Goal: Task Accomplishment & Management: Use online tool/utility

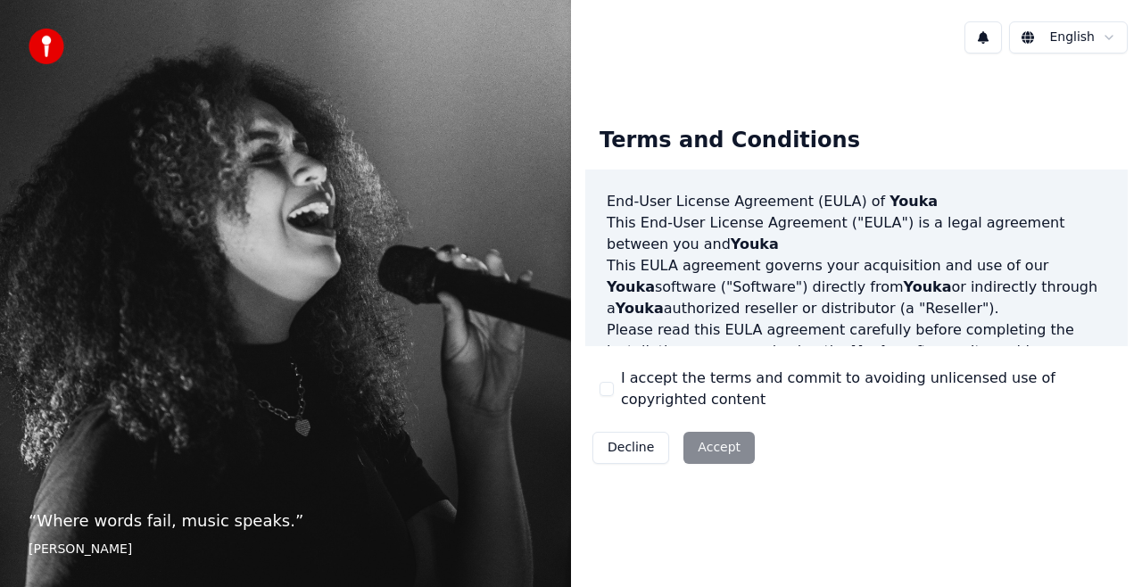
click at [607, 383] on button "I accept the terms and commit to avoiding unlicensed use of copyrighted content" at bounding box center [606, 389] width 14 height 14
click at [711, 444] on button "Accept" at bounding box center [718, 448] width 71 height 32
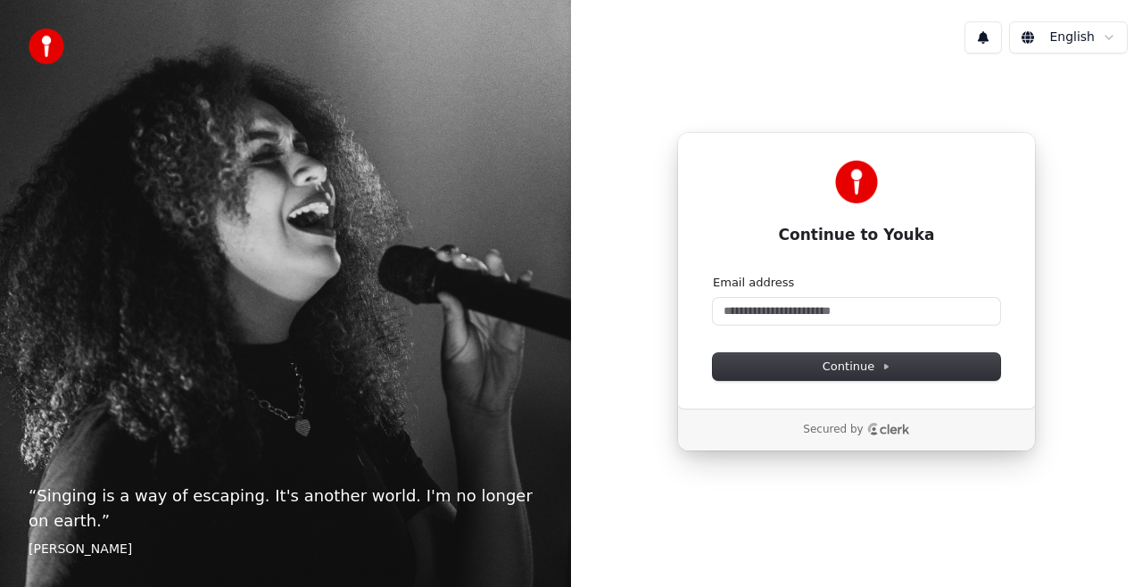
click at [1070, 34] on html "“ Singing is a way of escaping. It's another world. I'm no longer on earth. ” E…" at bounding box center [571, 293] width 1142 height 587
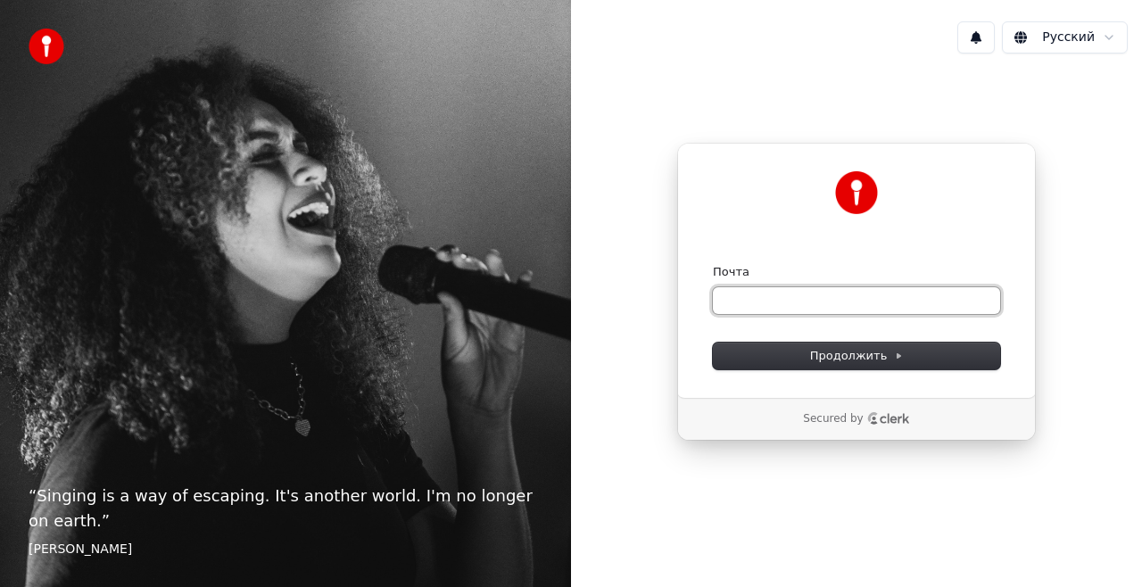
click at [794, 301] on input "Почта" at bounding box center [856, 300] width 287 height 27
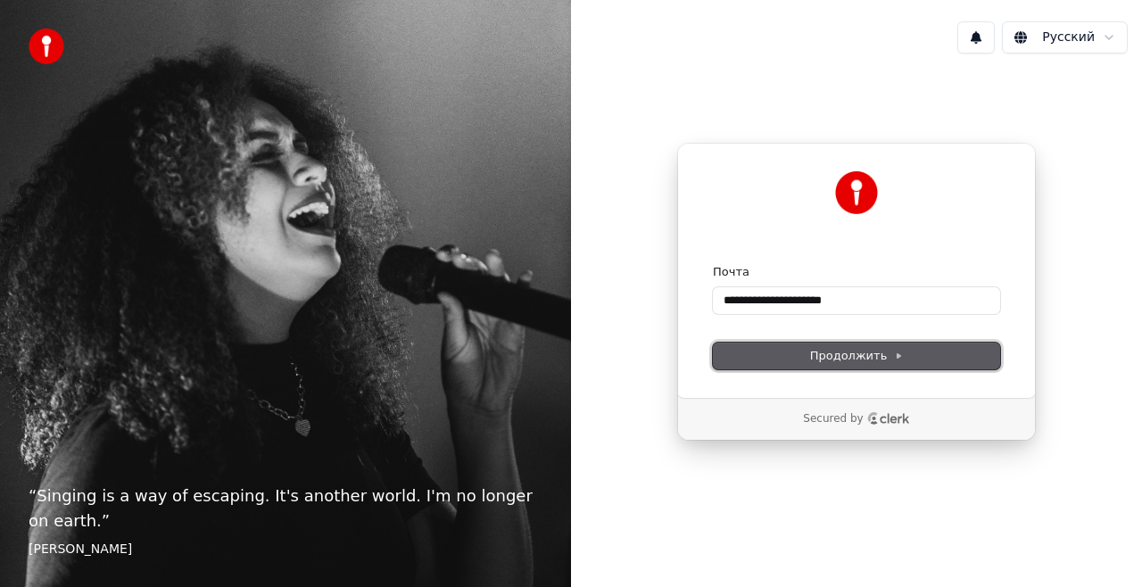
click at [869, 359] on span "Продолжить" at bounding box center [857, 356] width 94 height 16
type input "**********"
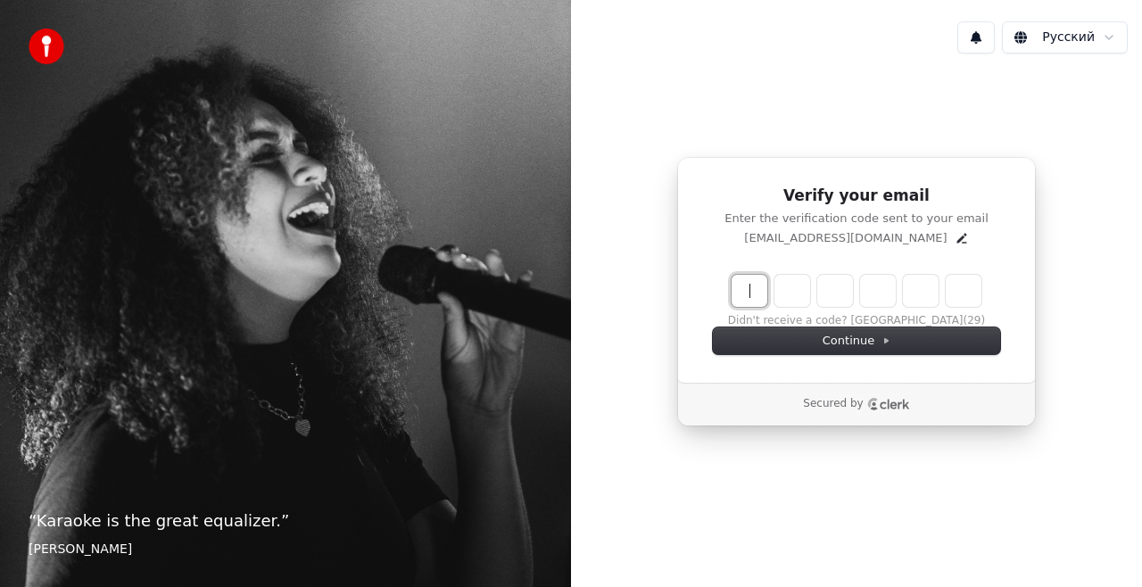
click at [755, 292] on input "Enter verification code" at bounding box center [856, 291] width 250 height 32
type input "******"
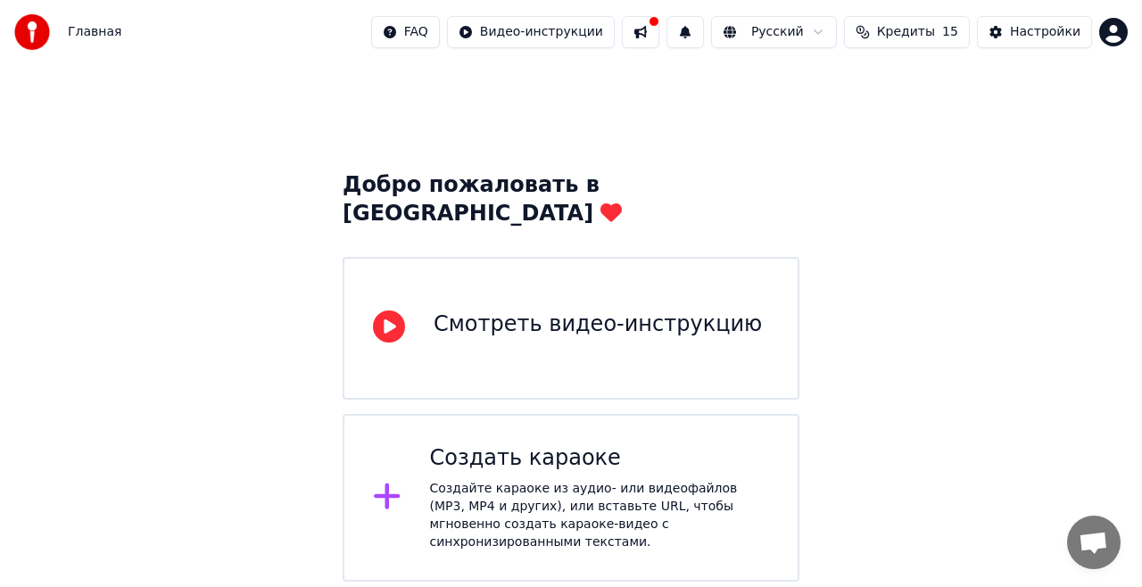
click at [870, 322] on div "Добро пожаловать в Youka Смотреть видео-инструкцию Создать караоке Создайте кар…" at bounding box center [571, 322] width 1142 height 517
click at [594, 499] on div "Создайте караоке из аудио- или видеофайлов (MP3, MP4 и других), или вставьте UR…" at bounding box center [600, 515] width 340 height 71
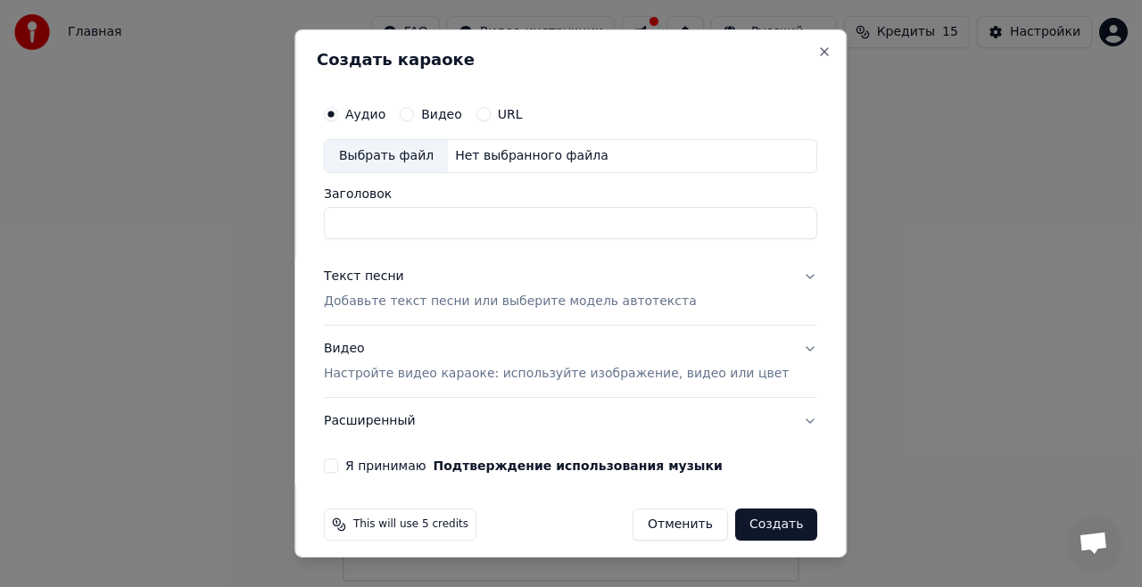
click at [491, 116] on button "URL" at bounding box center [483, 114] width 14 height 14
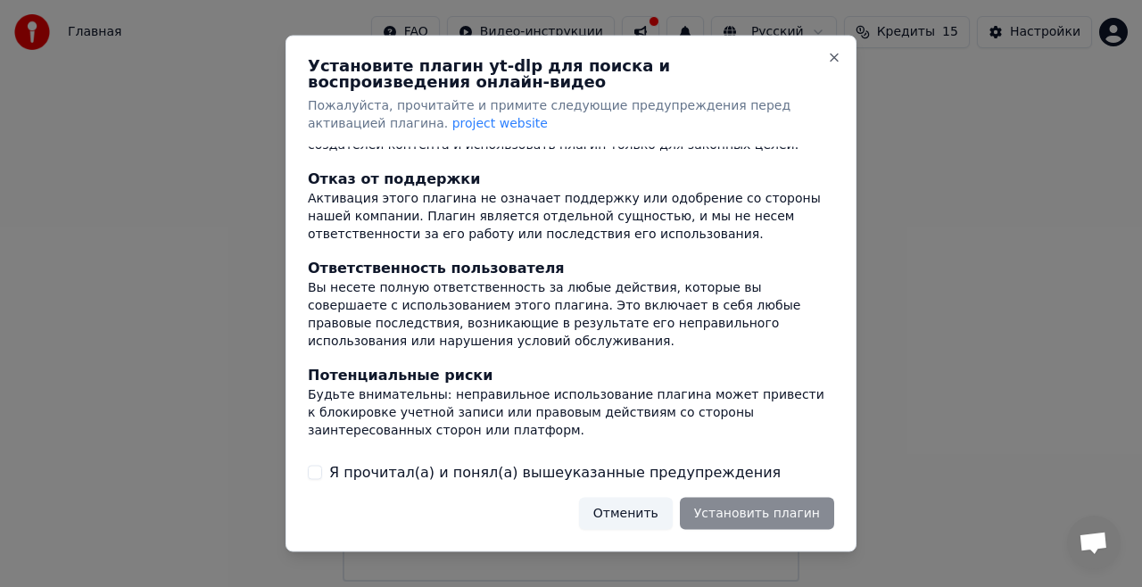
scroll to position [178, 0]
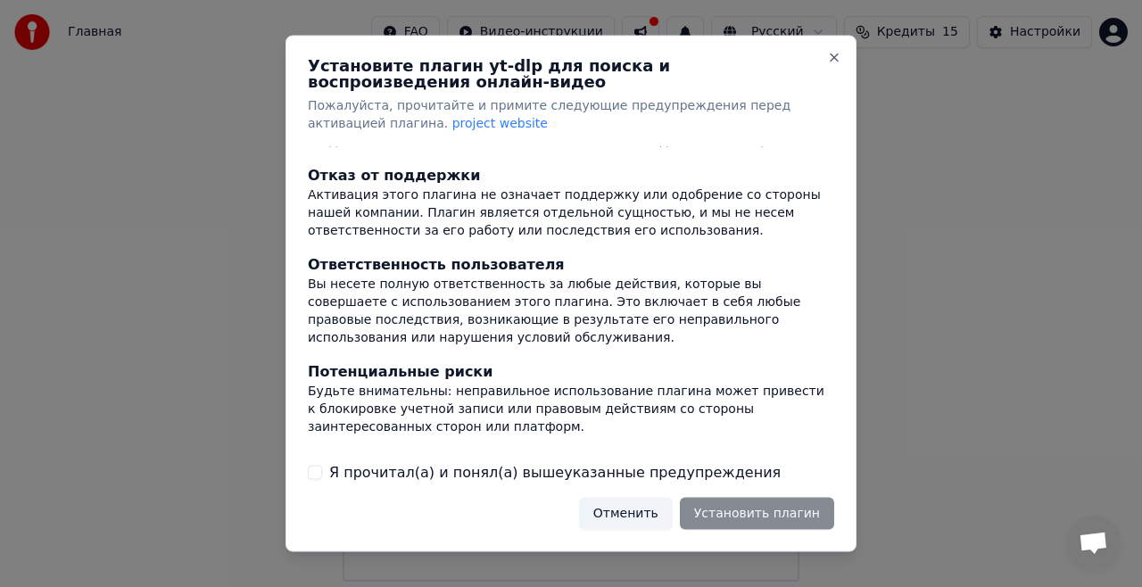
click at [462, 475] on label "Я прочитал(а) и понял(а) вышеуказанные предупреждения" at bounding box center [554, 471] width 451 height 21
click at [322, 475] on button "Я прочитал(а) и понял(а) вышеуказанные предупреждения" at bounding box center [315, 472] width 14 height 14
click at [746, 514] on button "Установить плагин" at bounding box center [757, 513] width 154 height 32
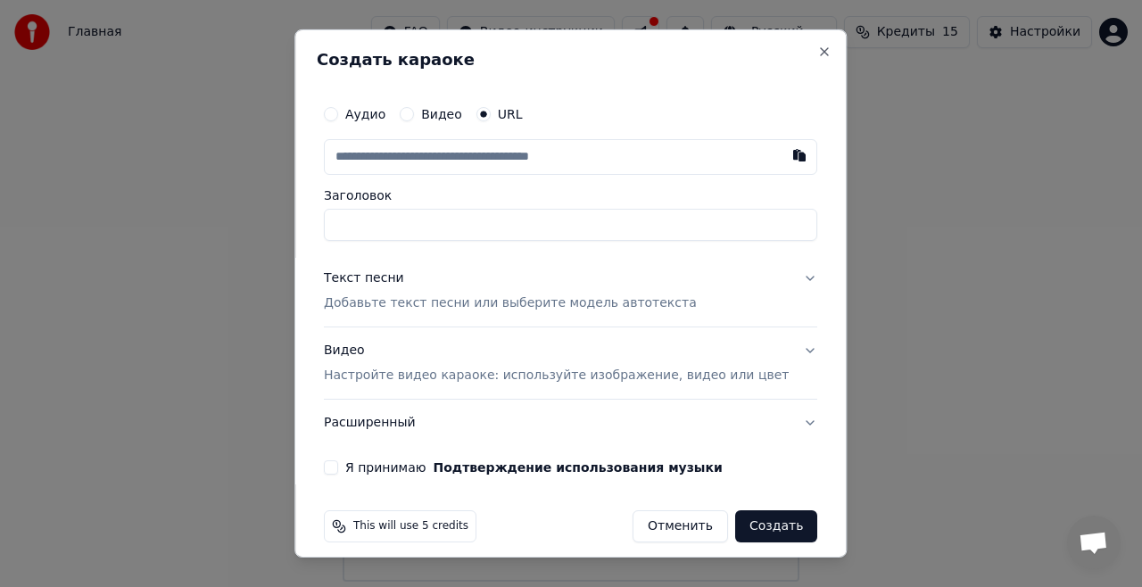
click at [491, 166] on input "text" at bounding box center [570, 157] width 493 height 36
click at [782, 153] on button "button" at bounding box center [800, 155] width 36 height 32
type input "**********"
click at [571, 227] on input "Заголовок" at bounding box center [570, 225] width 493 height 32
type input "**********"
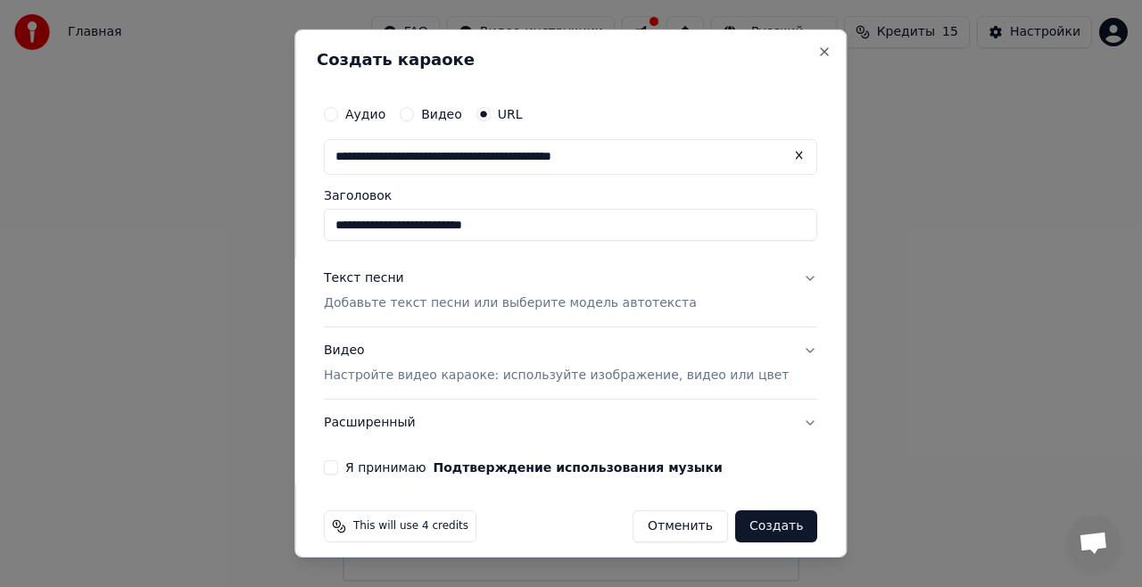
click at [777, 275] on button "Текст песни Добавьте текст песни или выберите модель автотекста" at bounding box center [570, 290] width 493 height 71
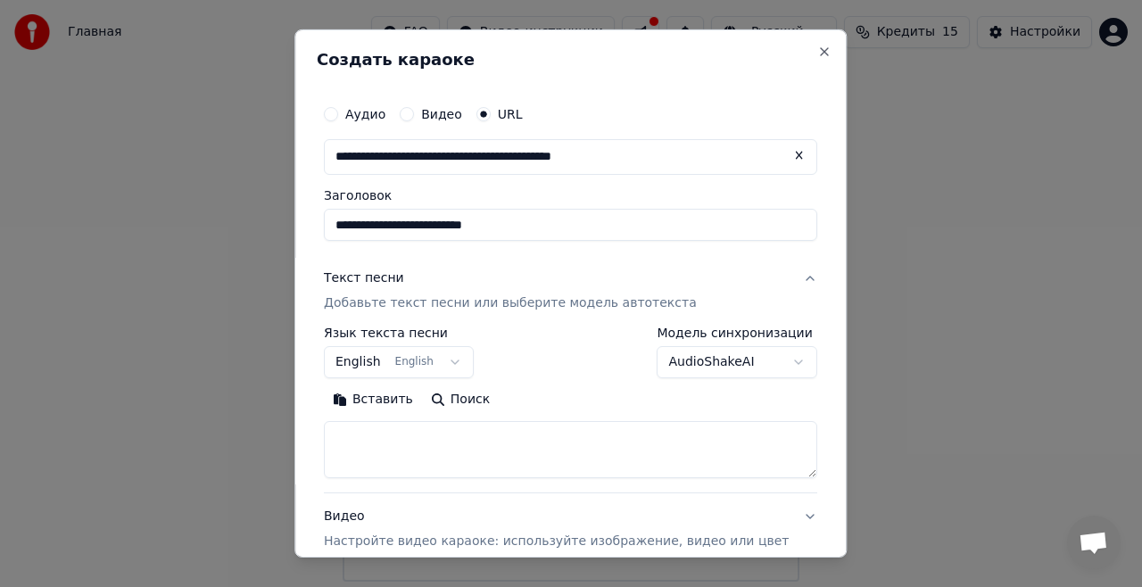
click at [460, 363] on button "English English" at bounding box center [399, 362] width 150 height 32
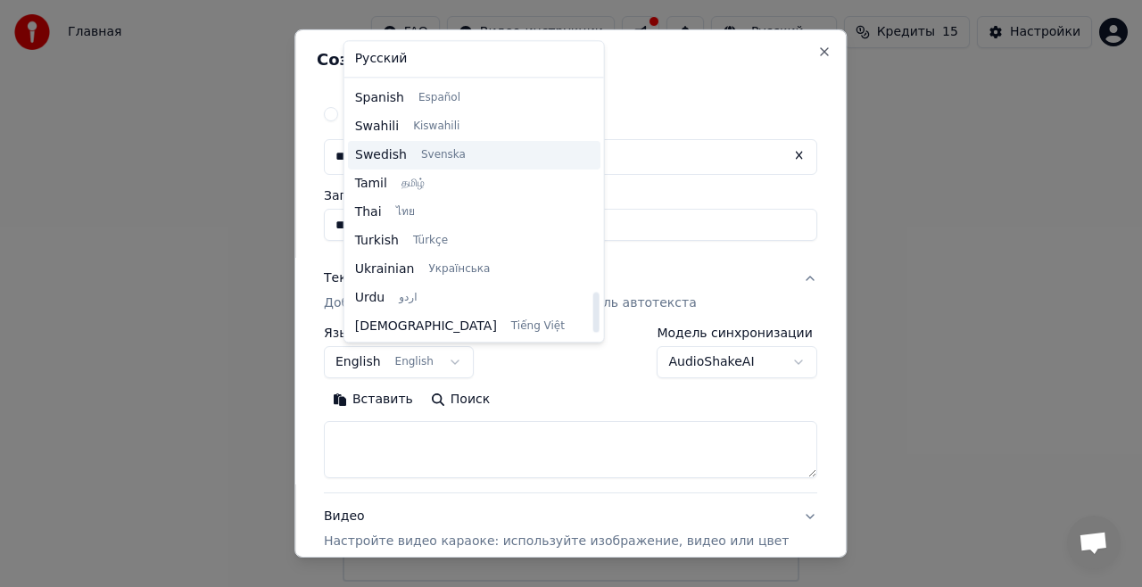
scroll to position [1369, 0]
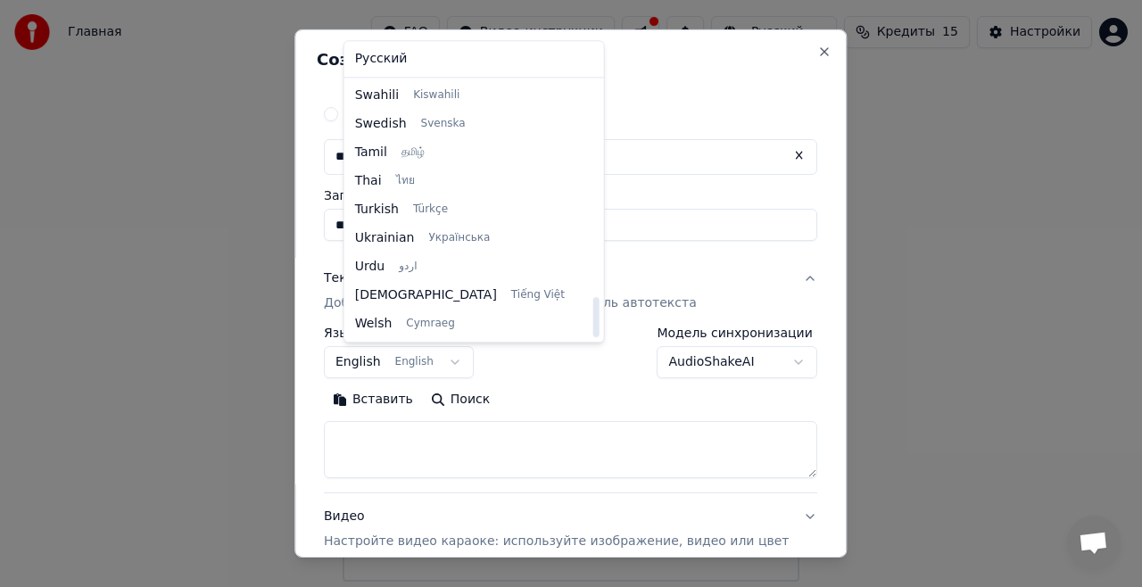
select select "**"
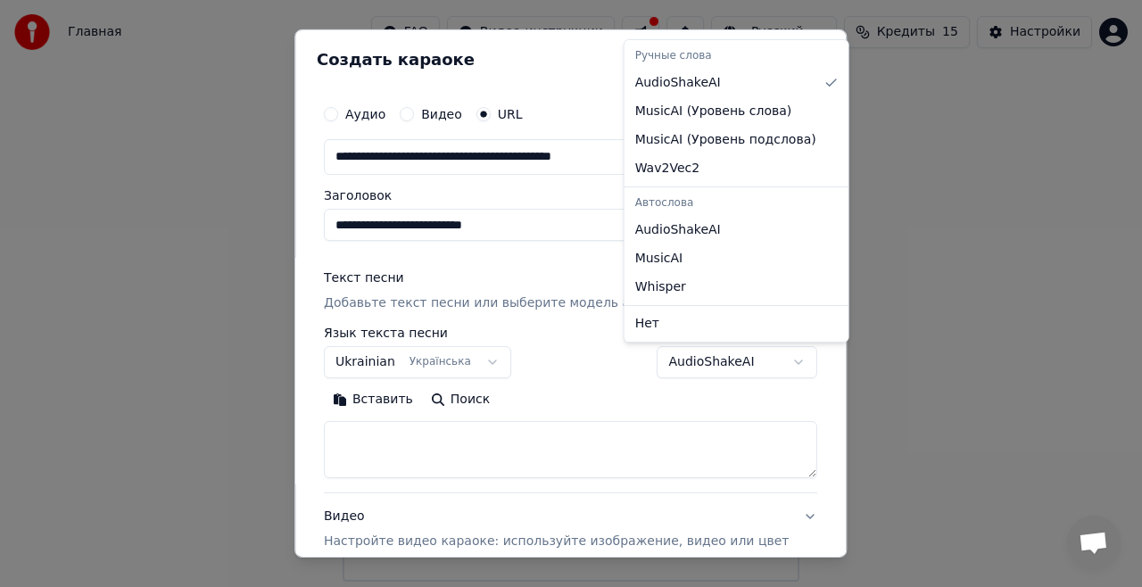
click at [760, 358] on body "**********" at bounding box center [571, 291] width 1142 height 582
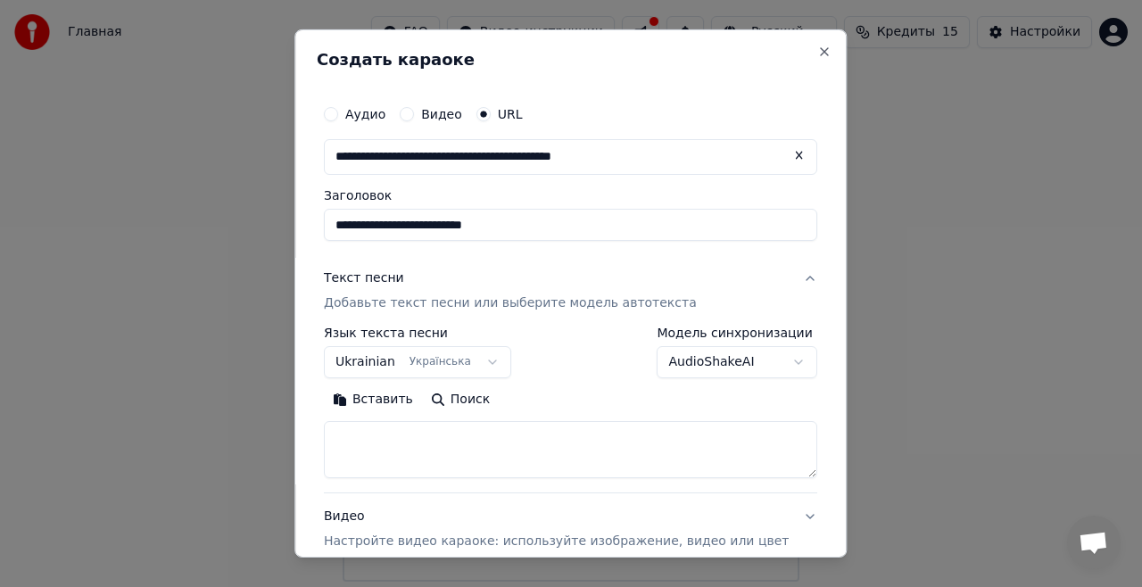
click at [554, 398] on body "**********" at bounding box center [571, 291] width 1142 height 582
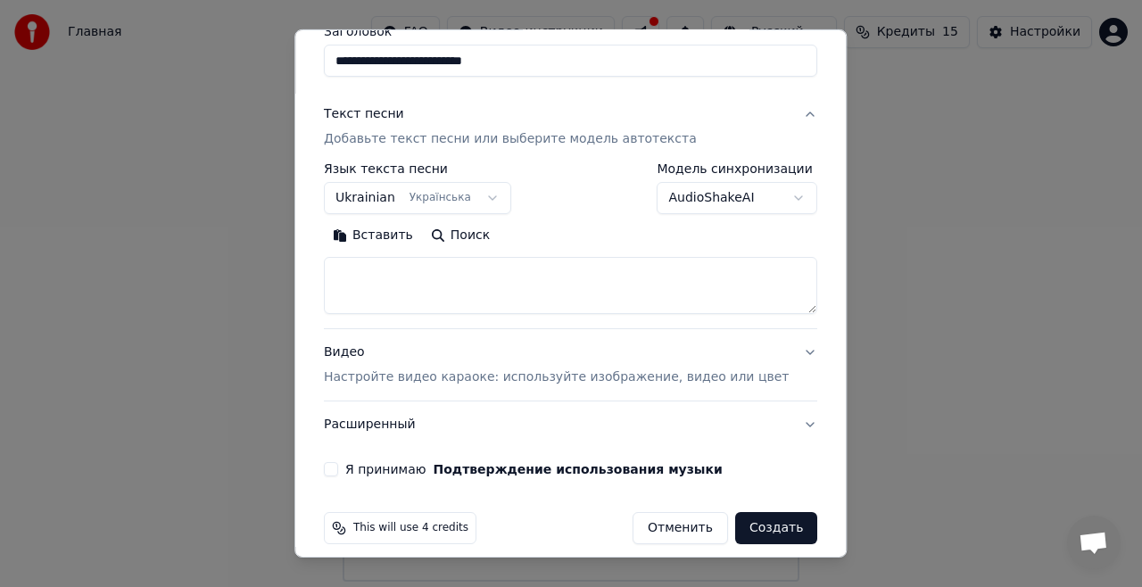
scroll to position [178, 0]
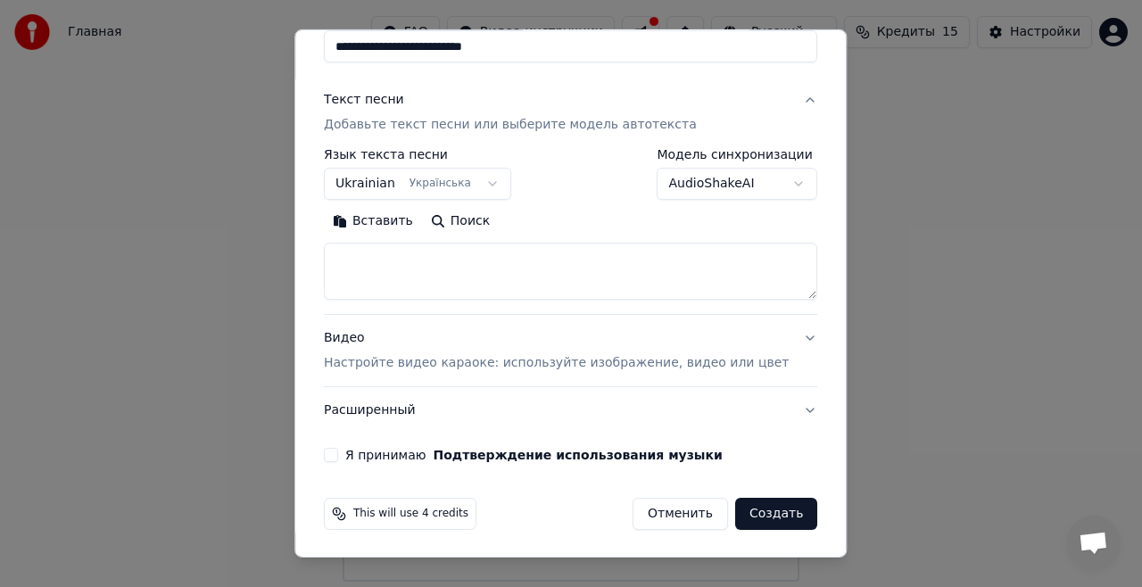
click at [349, 444] on div "**********" at bounding box center [571, 190] width 508 height 558
click at [338, 450] on button "Я принимаю Подтверждение использования музыки" at bounding box center [331, 455] width 14 height 14
click at [764, 337] on button "Видео Настройте видео караоке: используйте изображение, видео или цвет" at bounding box center [570, 350] width 493 height 71
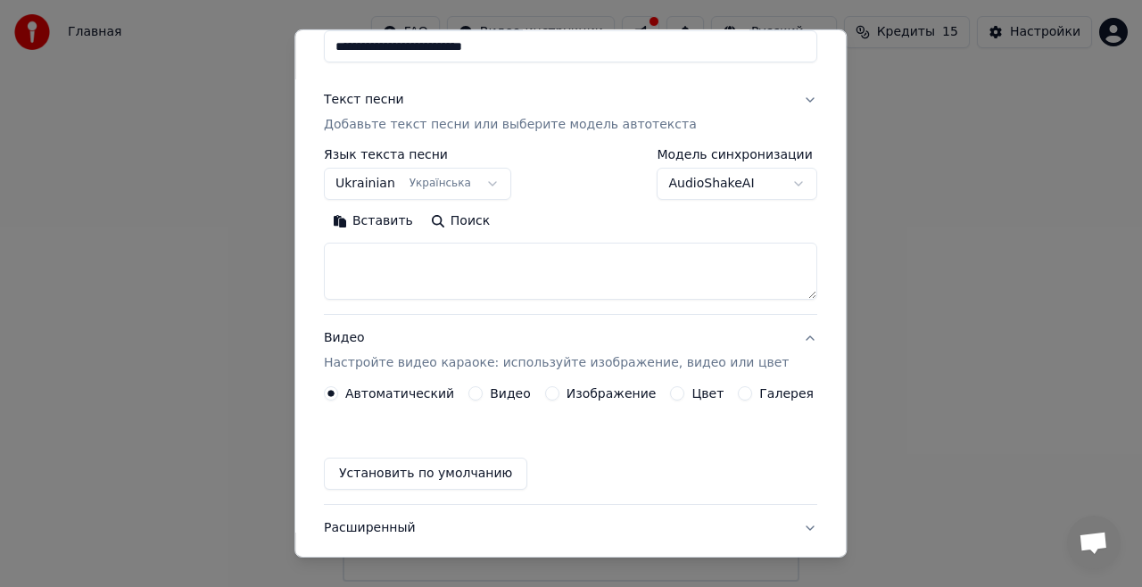
scroll to position [130, 0]
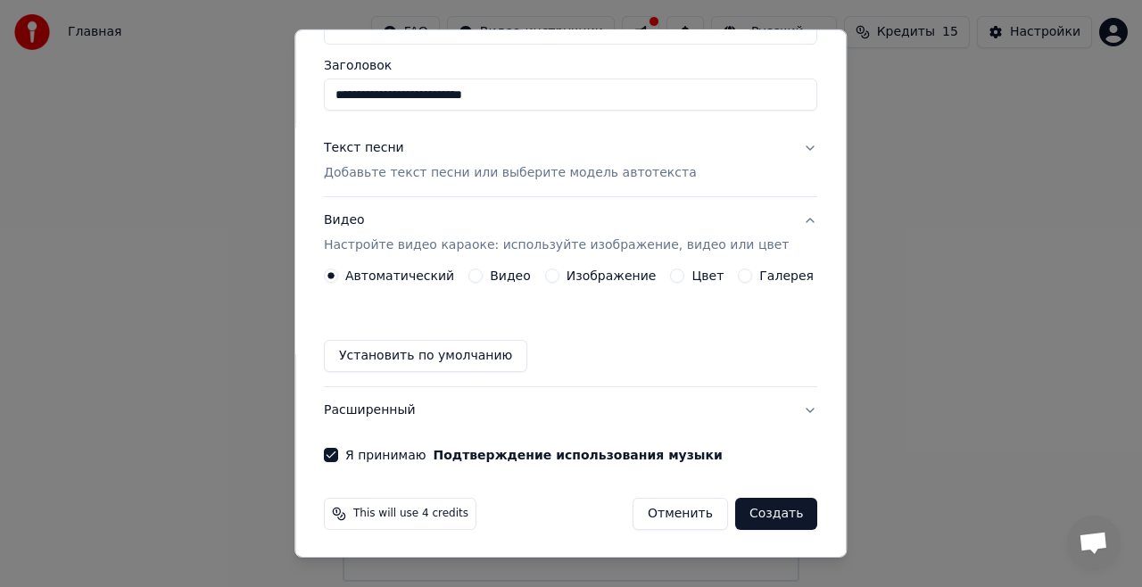
click at [755, 508] on button "Создать" at bounding box center [776, 514] width 82 height 32
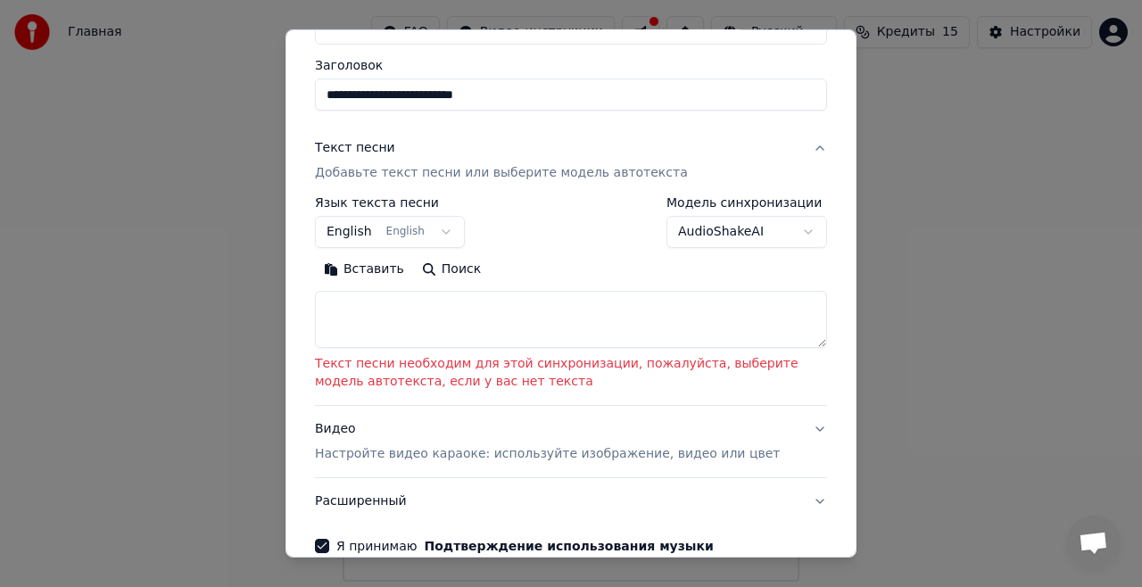
click at [567, 322] on textarea at bounding box center [571, 319] width 512 height 57
click at [708, 227] on body "**********" at bounding box center [571, 291] width 1142 height 582
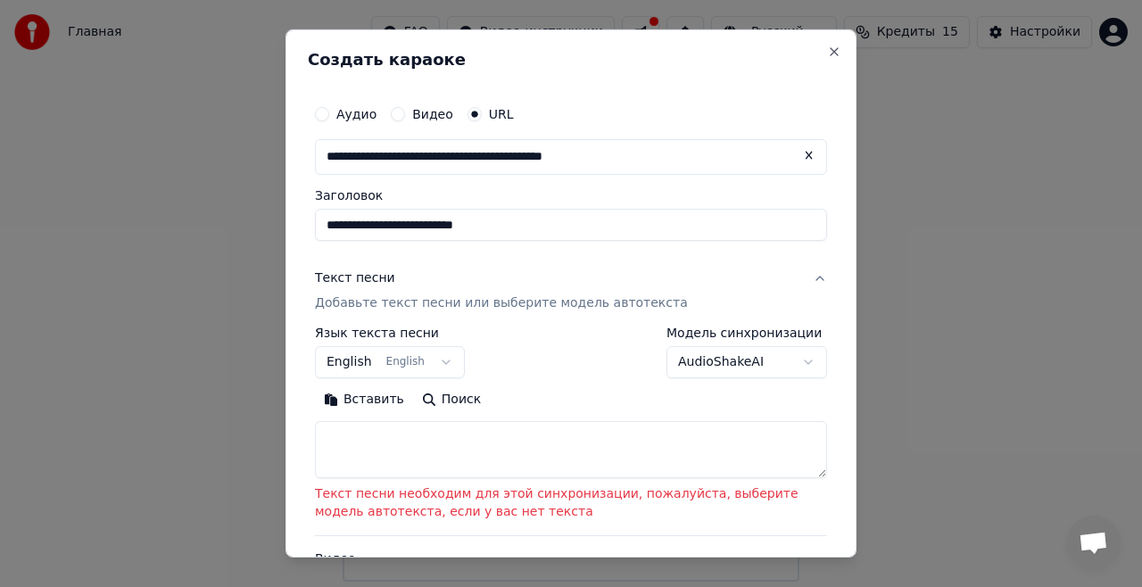
click at [422, 355] on body "**********" at bounding box center [571, 291] width 1142 height 582
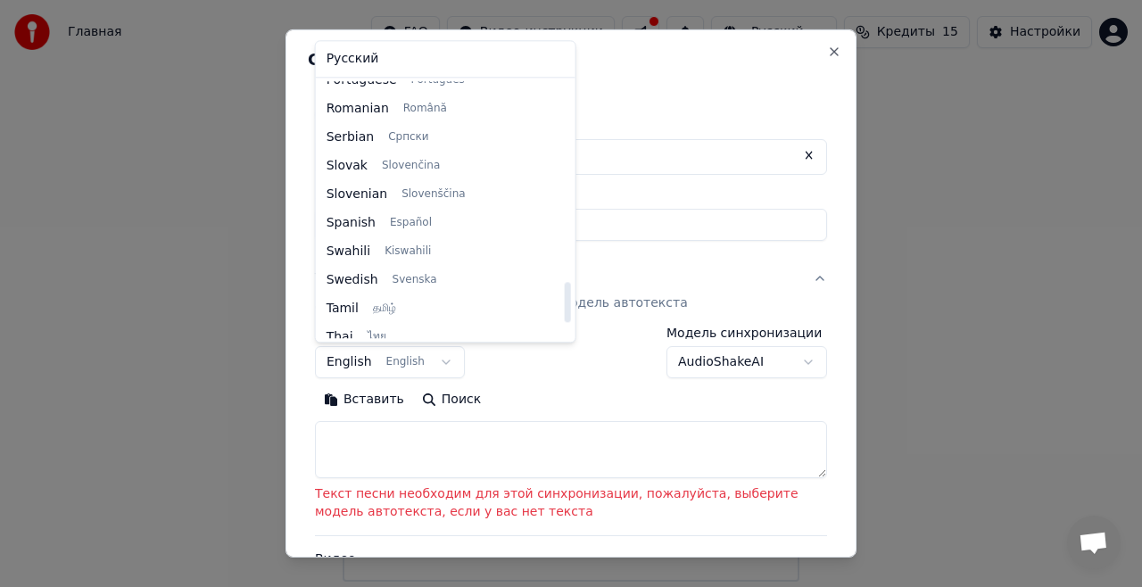
scroll to position [1369, 0]
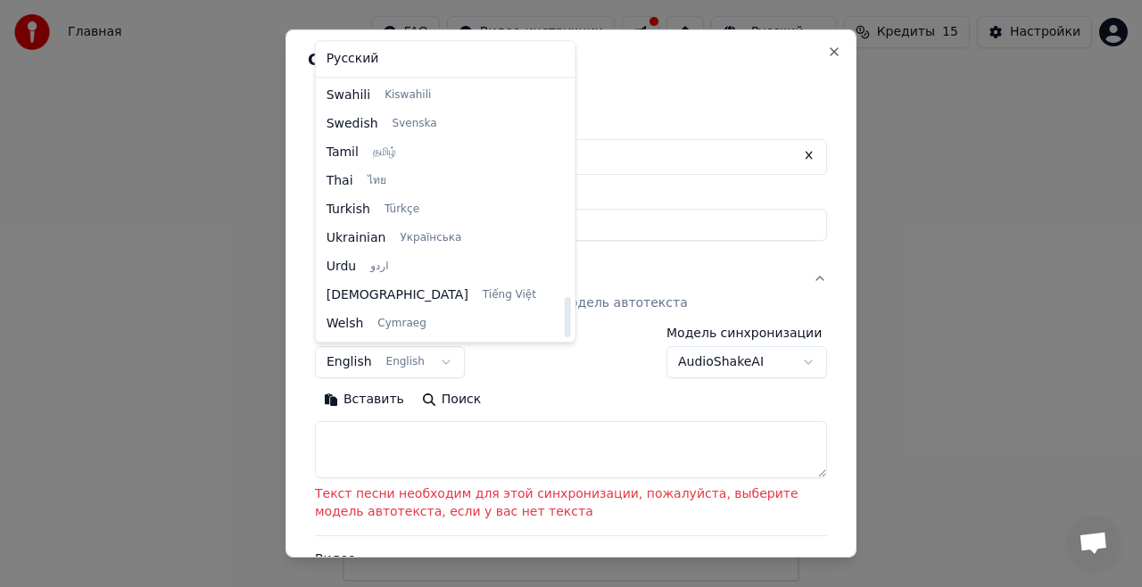
select select "**"
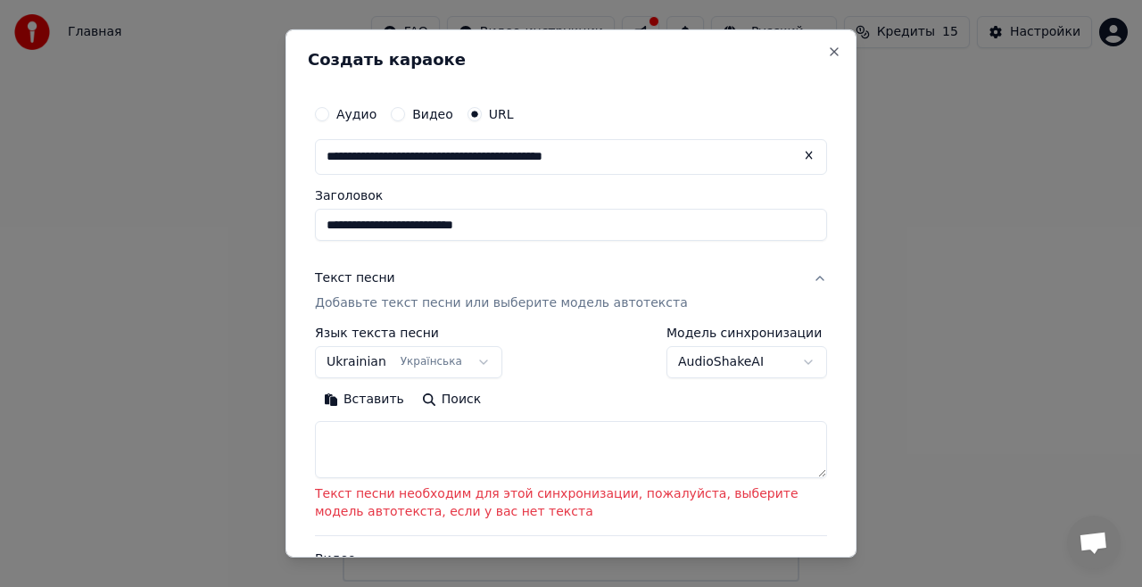
click at [696, 351] on body "**********" at bounding box center [571, 291] width 1142 height 582
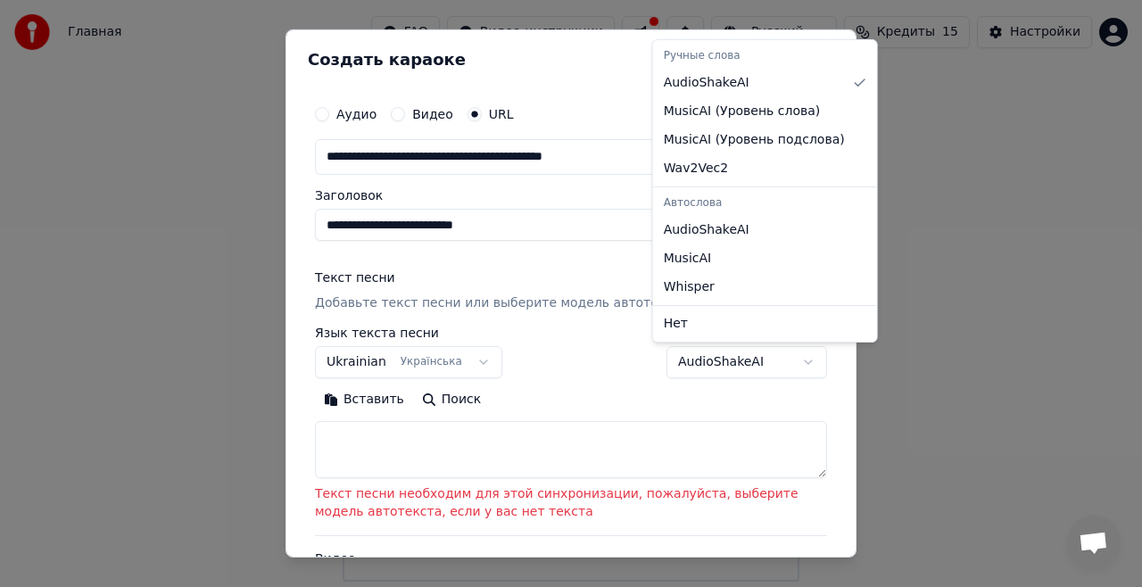
select select "**********"
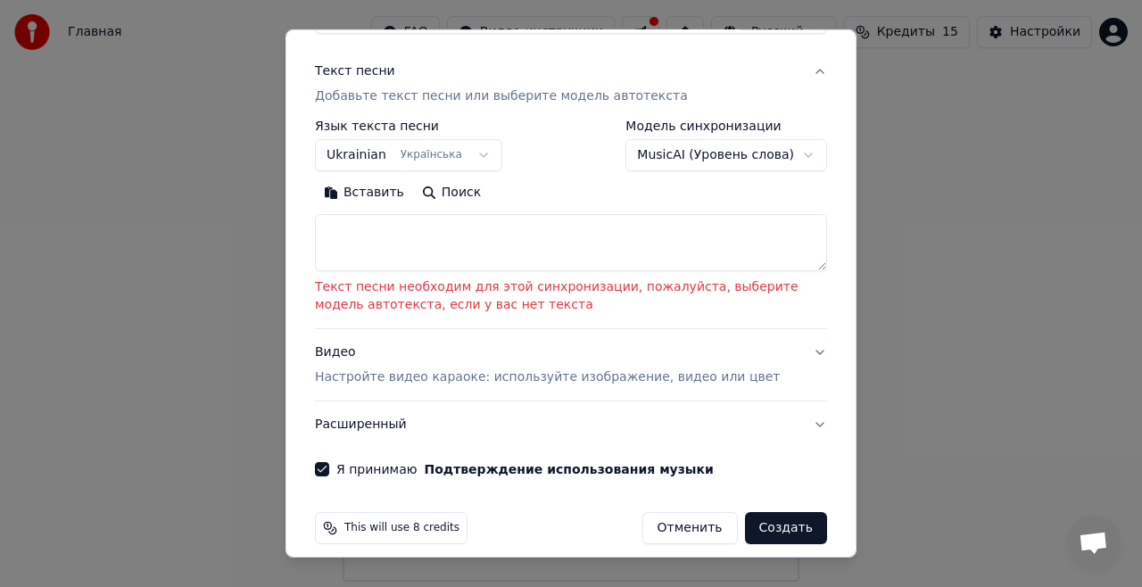
scroll to position [221, 0]
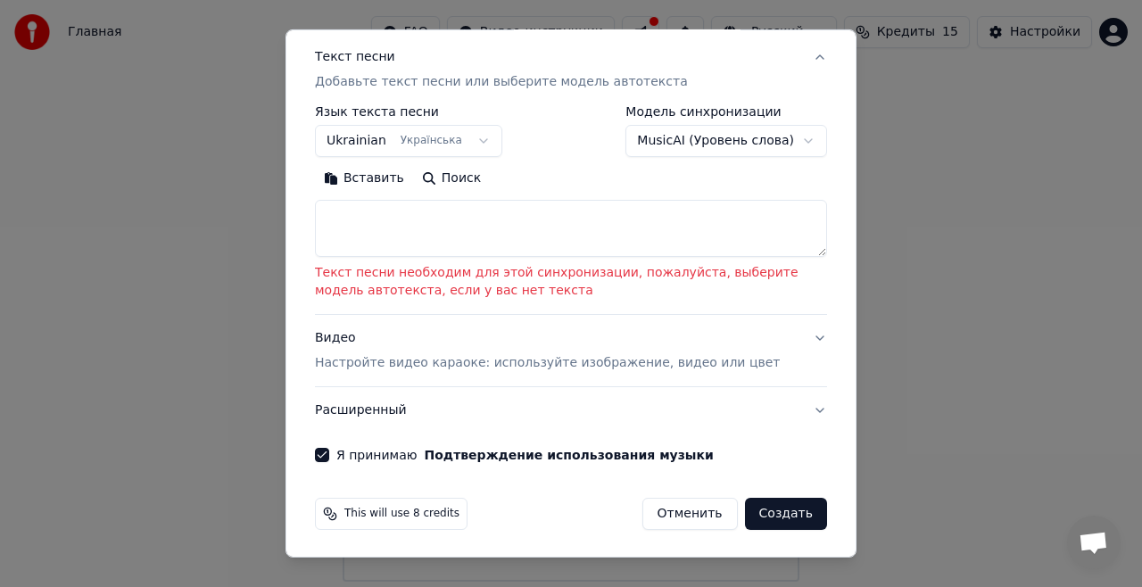
click at [454, 171] on button "Поиск" at bounding box center [451, 178] width 77 height 29
type textarea "**********"
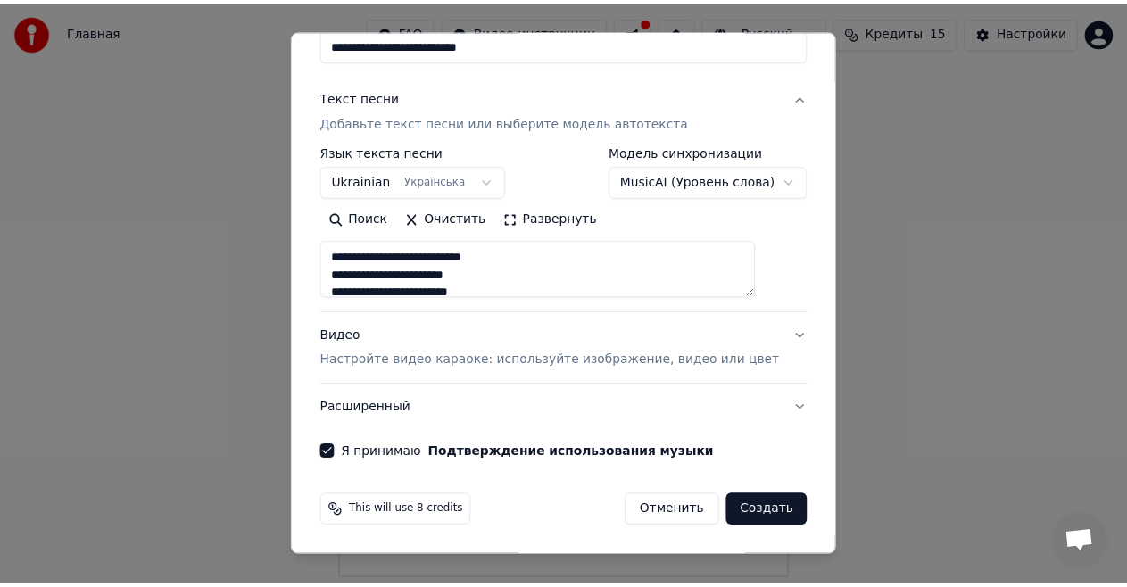
scroll to position [178, 0]
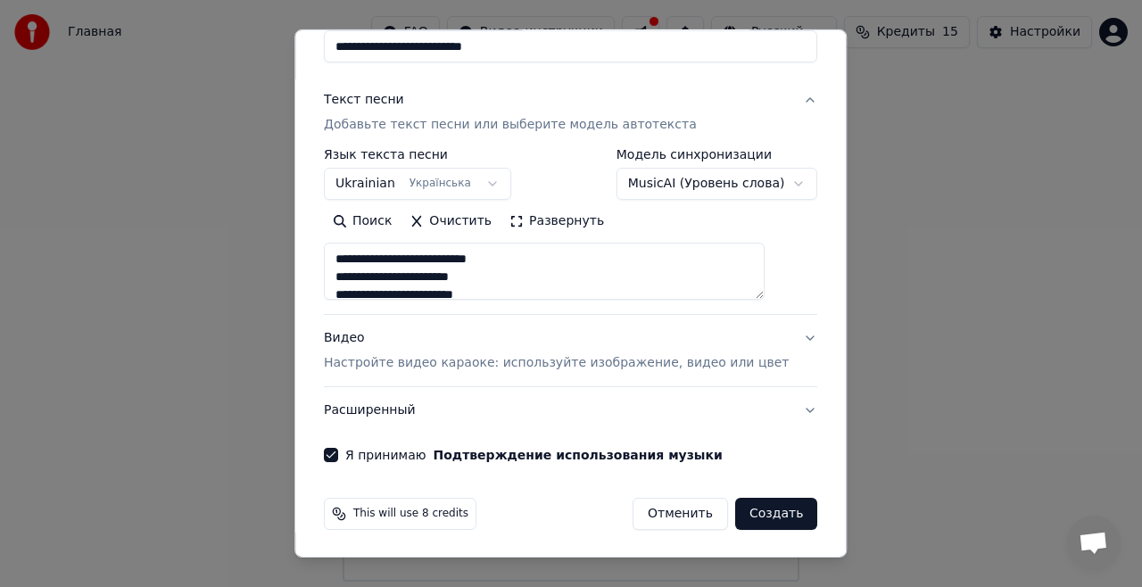
click at [745, 521] on button "Создать" at bounding box center [776, 514] width 82 height 32
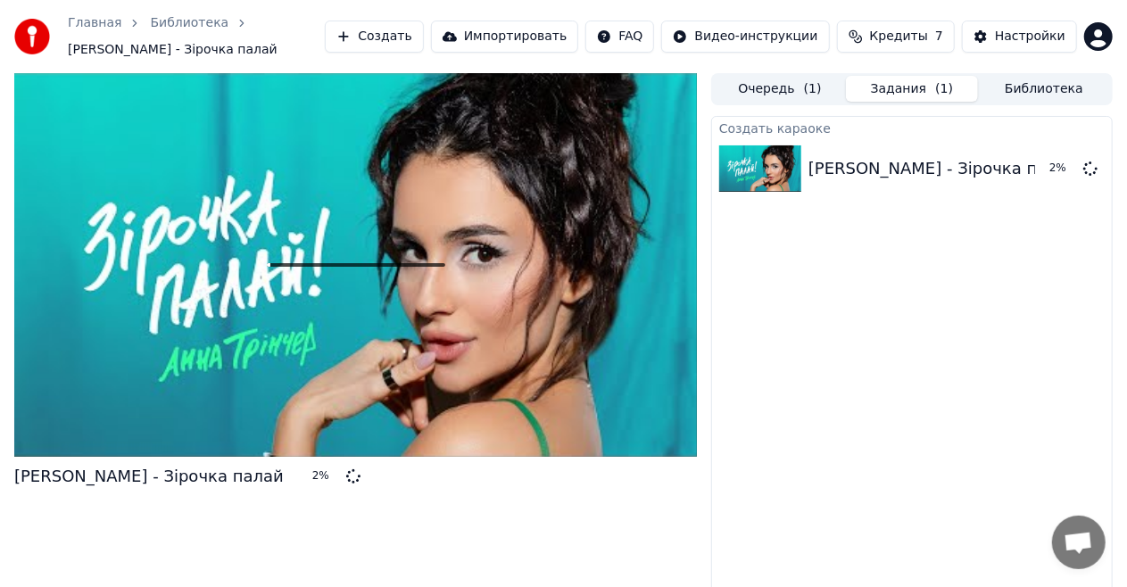
click at [893, 32] on span "Кредиты" at bounding box center [899, 37] width 58 height 18
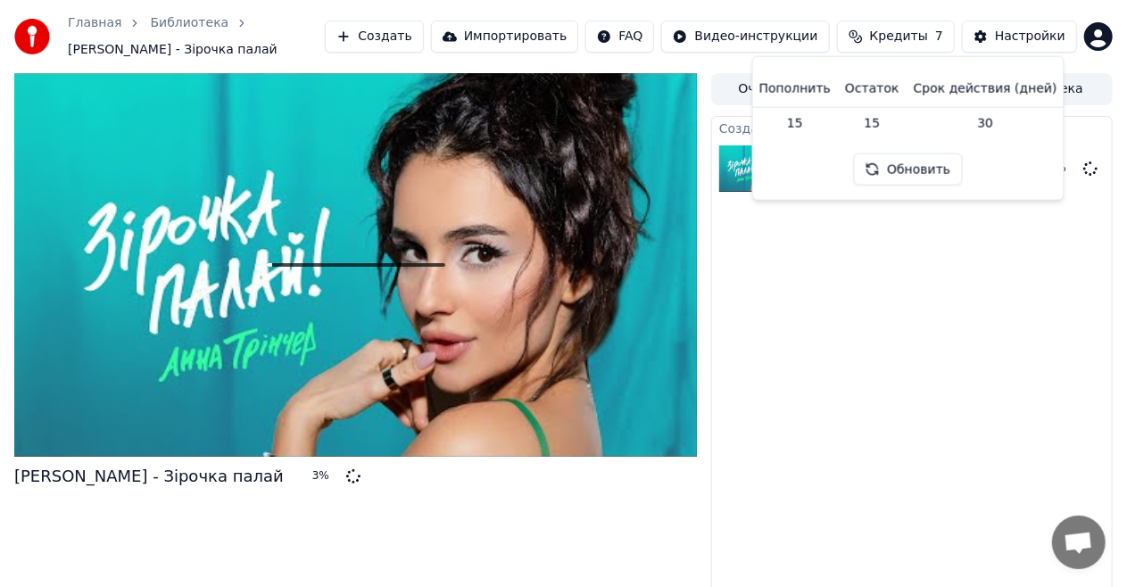
click at [811, 123] on td "15" at bounding box center [795, 123] width 86 height 32
click at [866, 127] on td "15" at bounding box center [872, 123] width 69 height 32
click at [868, 36] on button "Кредиты 7" at bounding box center [896, 37] width 118 height 32
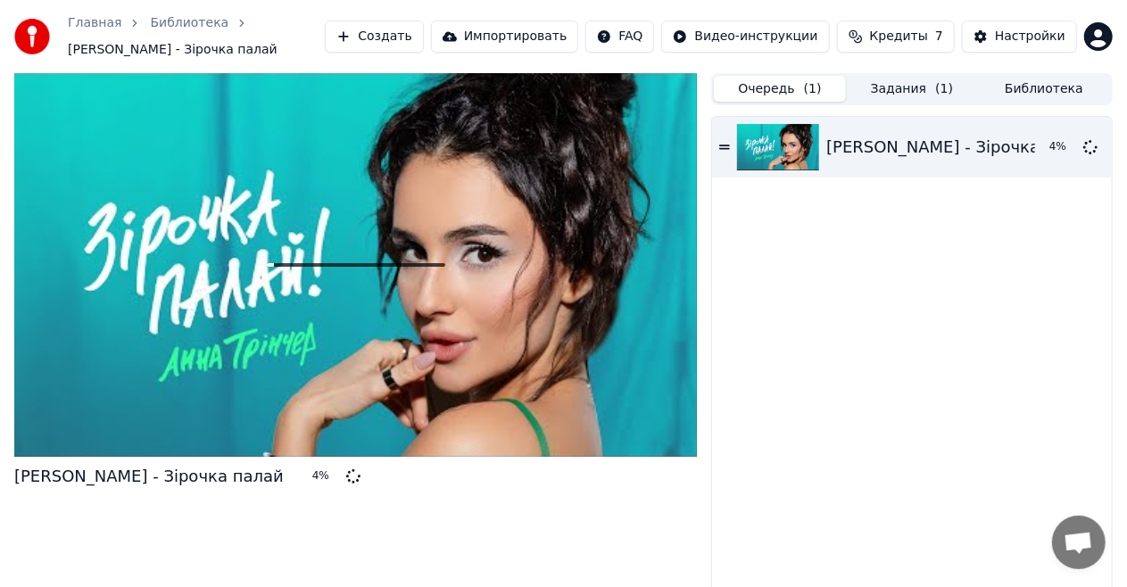
click at [787, 82] on button "Очередь ( 1 )" at bounding box center [780, 89] width 132 height 26
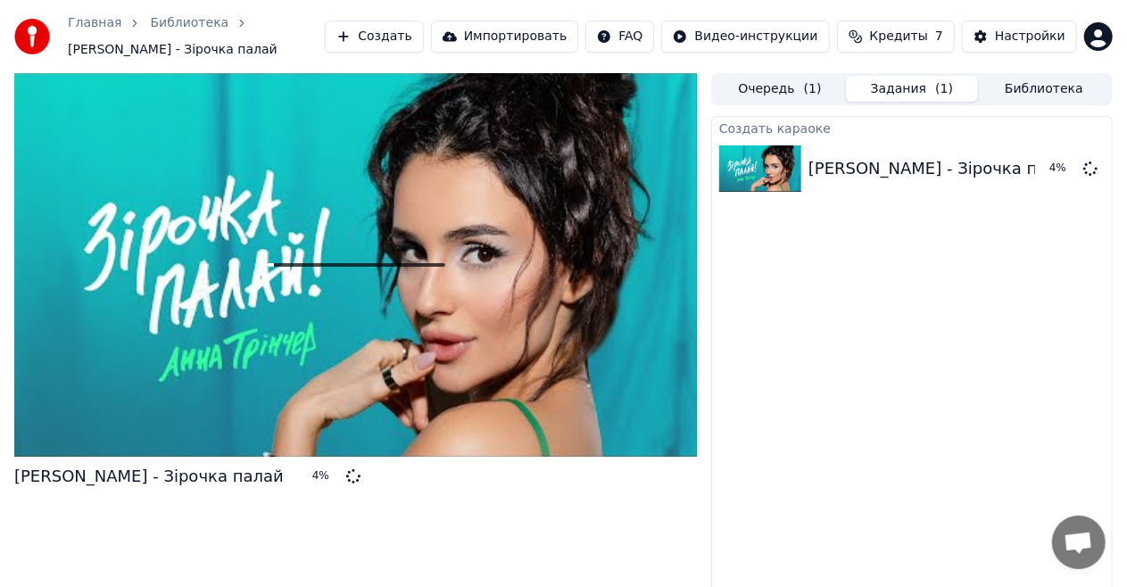
click at [863, 85] on button "Задания ( 1 )" at bounding box center [912, 89] width 132 height 26
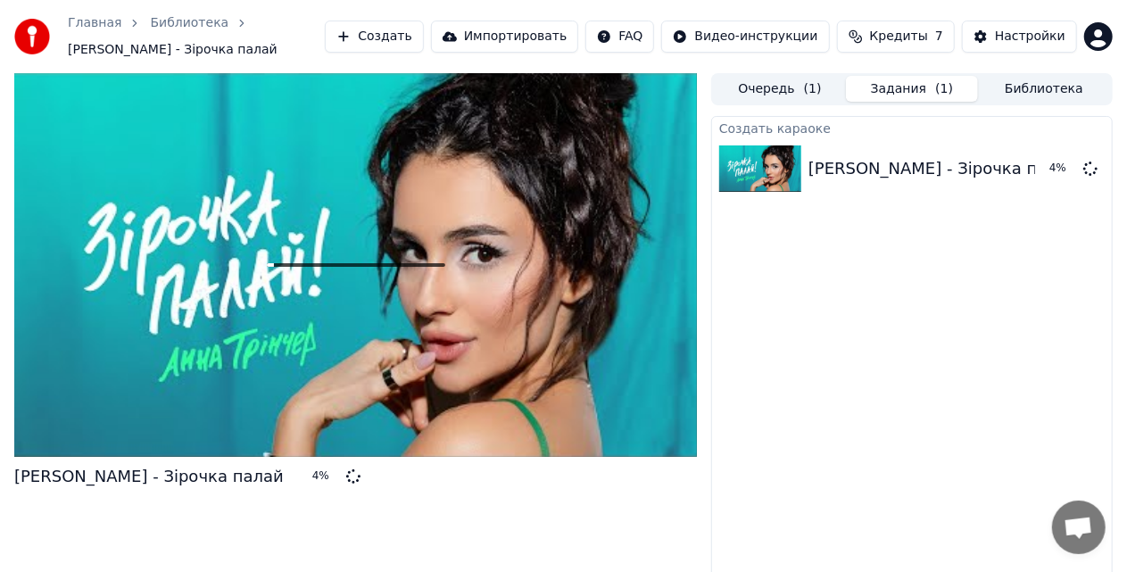
click at [1028, 86] on button "Библиотека" at bounding box center [1044, 89] width 132 height 26
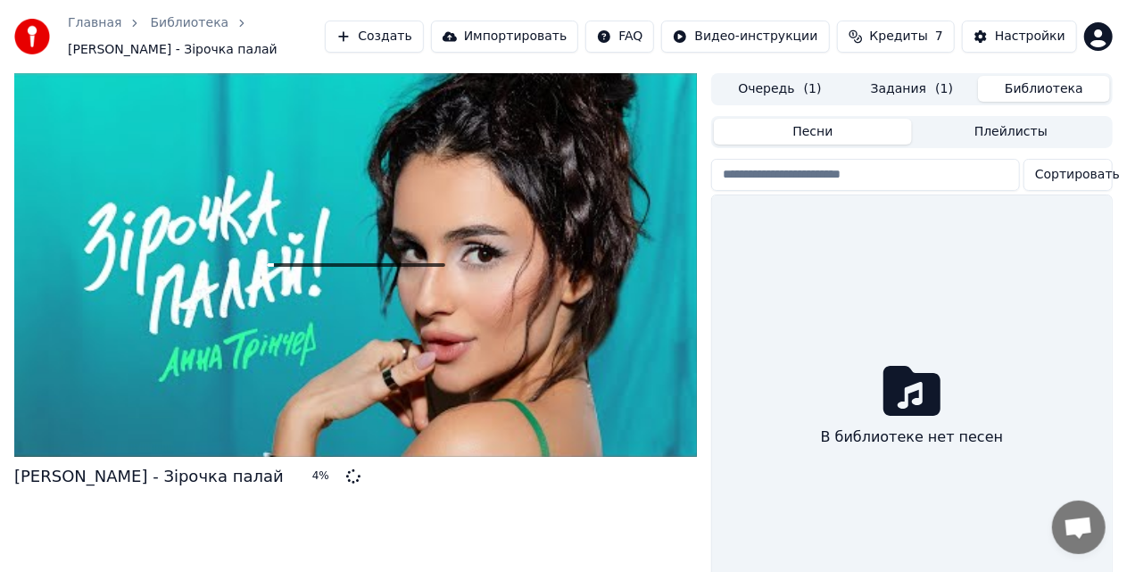
click at [928, 93] on button "Задания ( 1 )" at bounding box center [912, 89] width 132 height 26
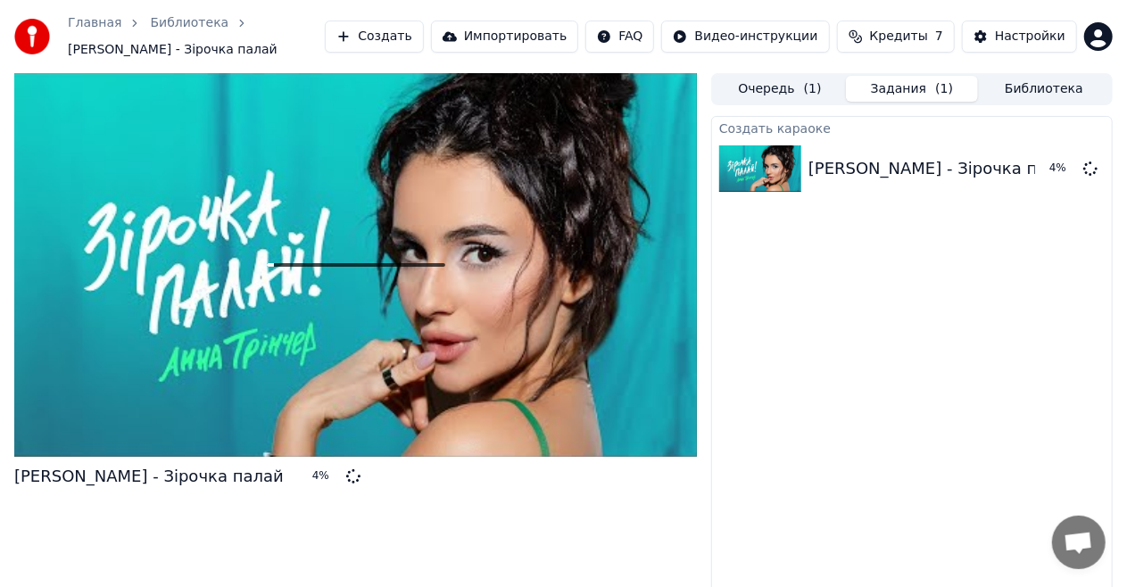
click at [905, 40] on span "Кредиты" at bounding box center [899, 37] width 58 height 18
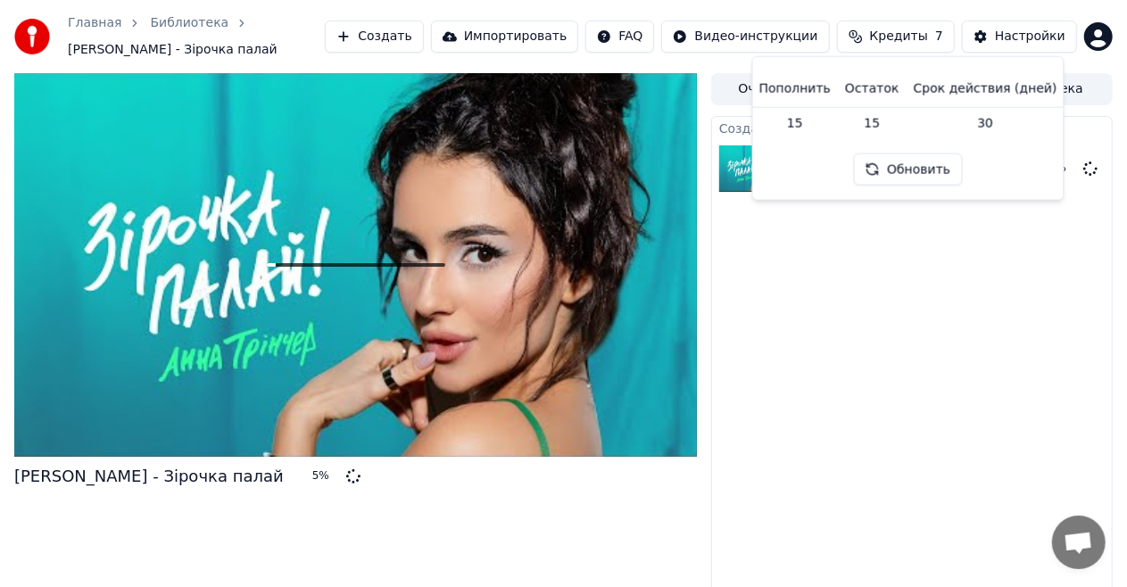
click at [887, 120] on td "15" at bounding box center [872, 123] width 69 height 32
click at [923, 165] on button "Обновить" at bounding box center [908, 169] width 108 height 32
click at [954, 48] on button "Кредиты 7" at bounding box center [896, 37] width 118 height 32
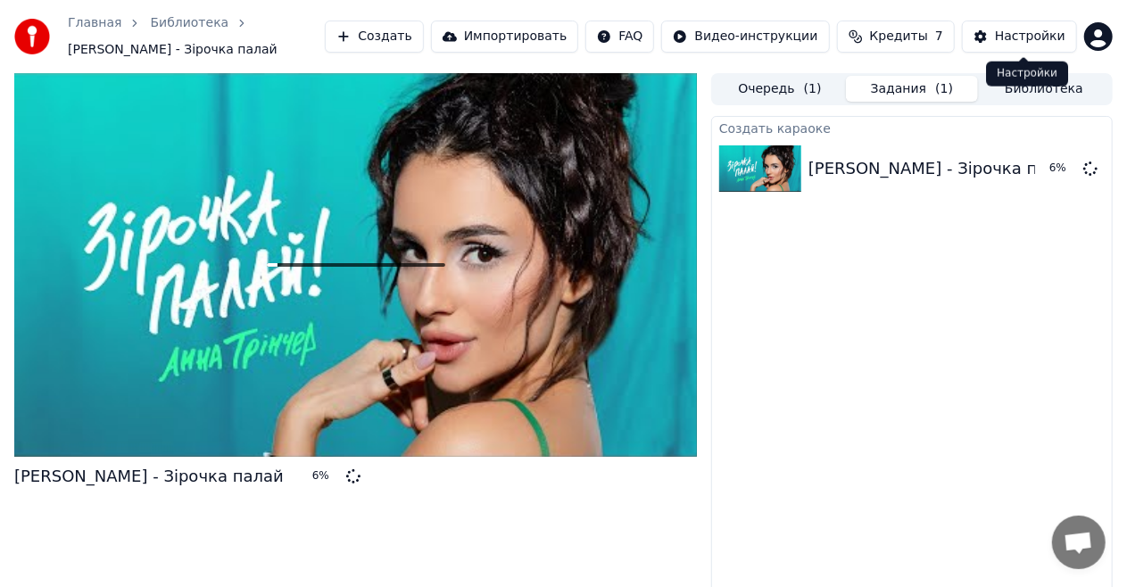
click at [1039, 38] on div "Настройки" at bounding box center [1030, 37] width 70 height 18
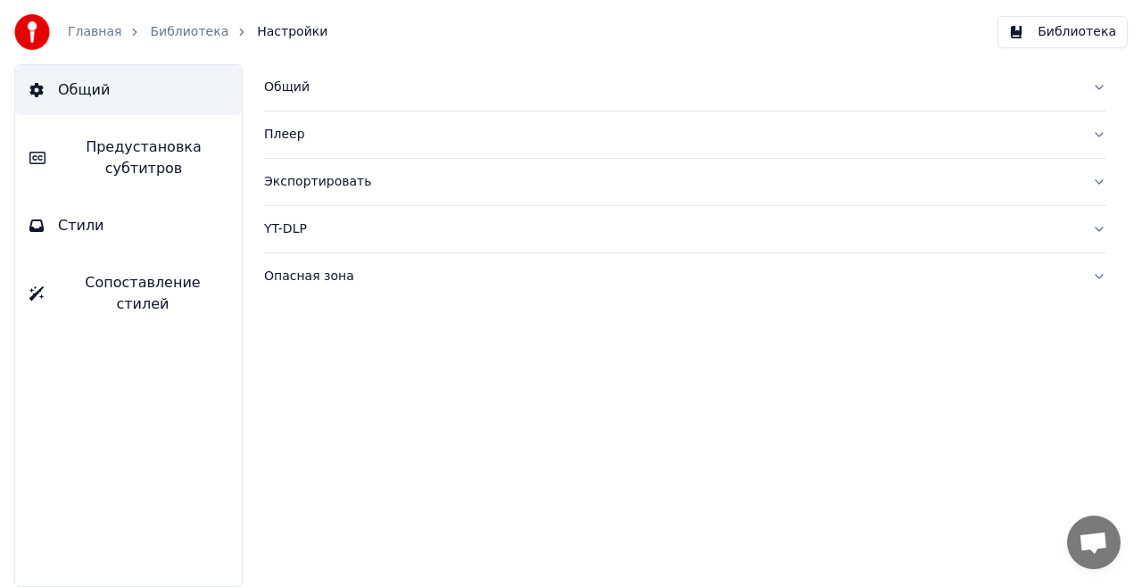
click at [1101, 175] on button "Экспортировать" at bounding box center [685, 182] width 842 height 46
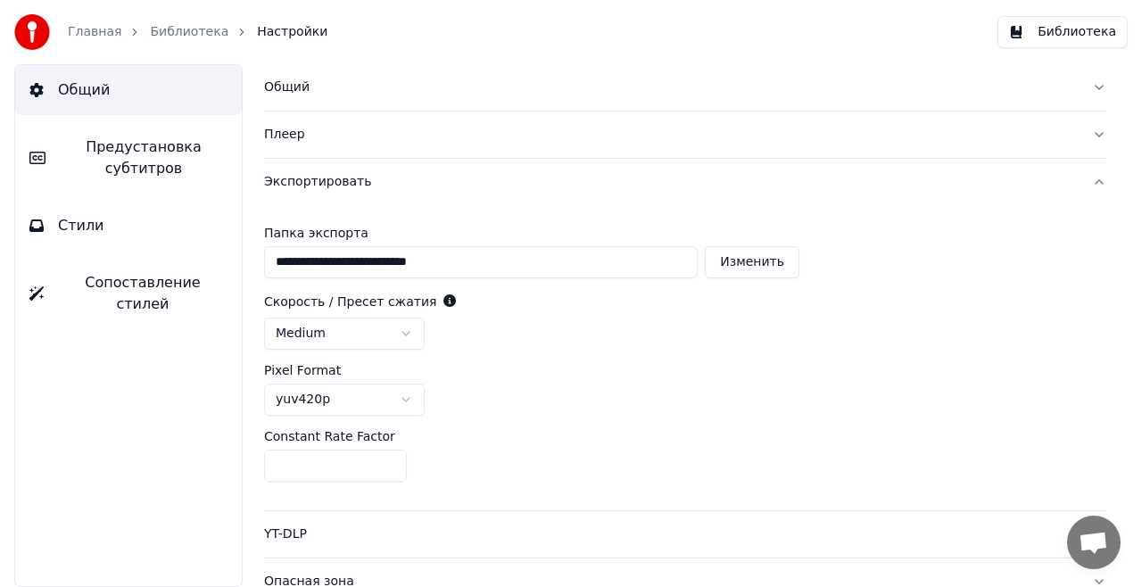
click at [1101, 180] on div "**********" at bounding box center [684, 325] width 913 height 523
click at [1069, 182] on button "Экспортировать" at bounding box center [685, 182] width 842 height 46
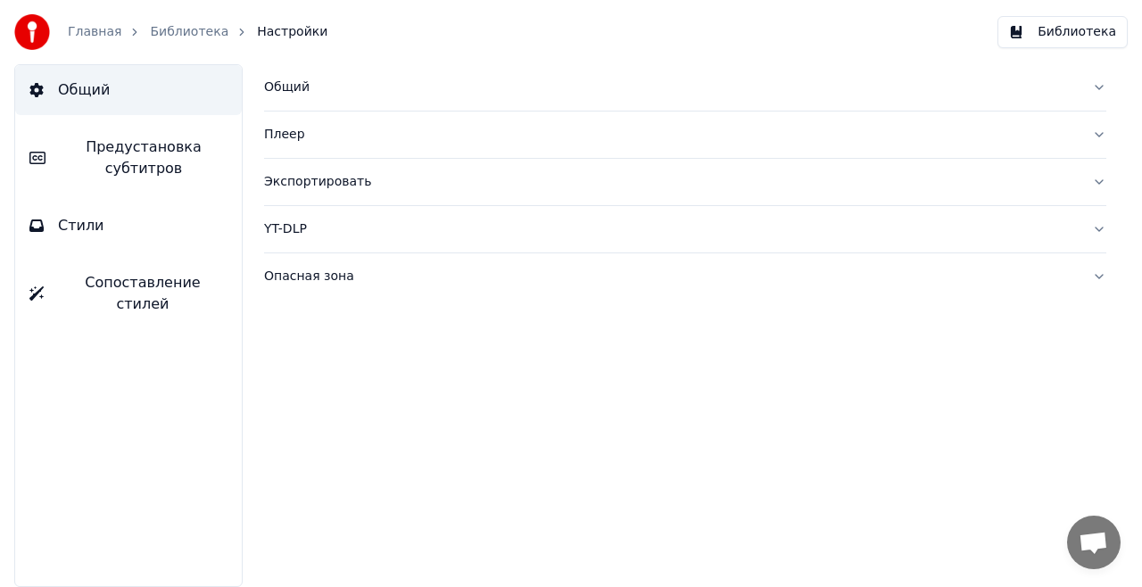
click at [606, 132] on div "Плеер" at bounding box center [671, 135] width 814 height 18
click at [591, 134] on div "Плеер" at bounding box center [671, 135] width 814 height 18
click at [352, 250] on button "YT-DLP" at bounding box center [685, 229] width 842 height 46
click at [359, 246] on button "YT-DLP" at bounding box center [685, 229] width 842 height 46
click at [360, 277] on div "Опасная зона" at bounding box center [671, 277] width 814 height 18
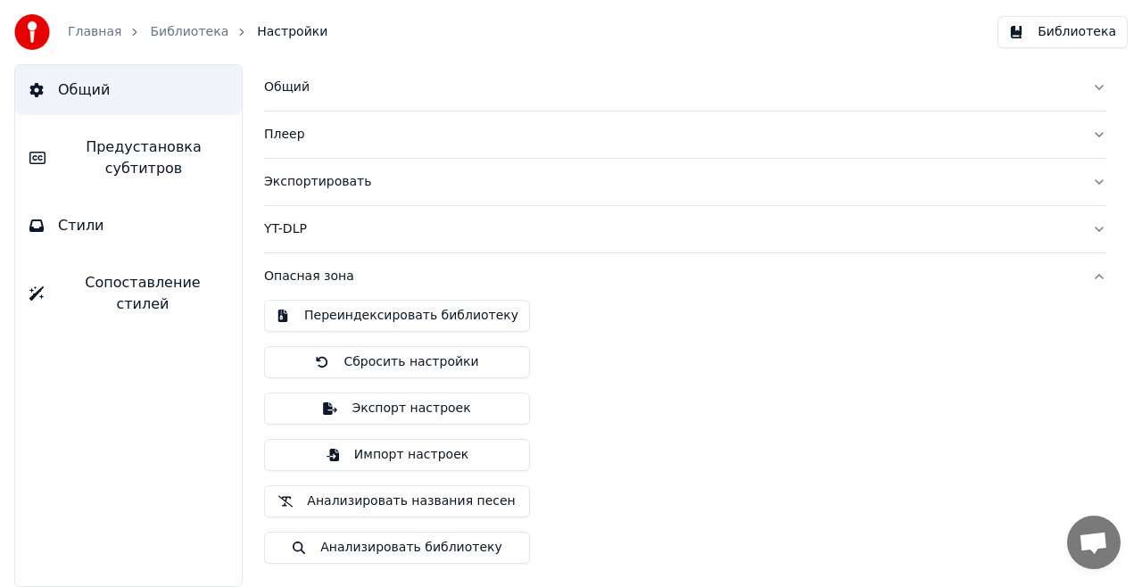
click at [414, 277] on div "Опасная зона" at bounding box center [671, 277] width 814 height 18
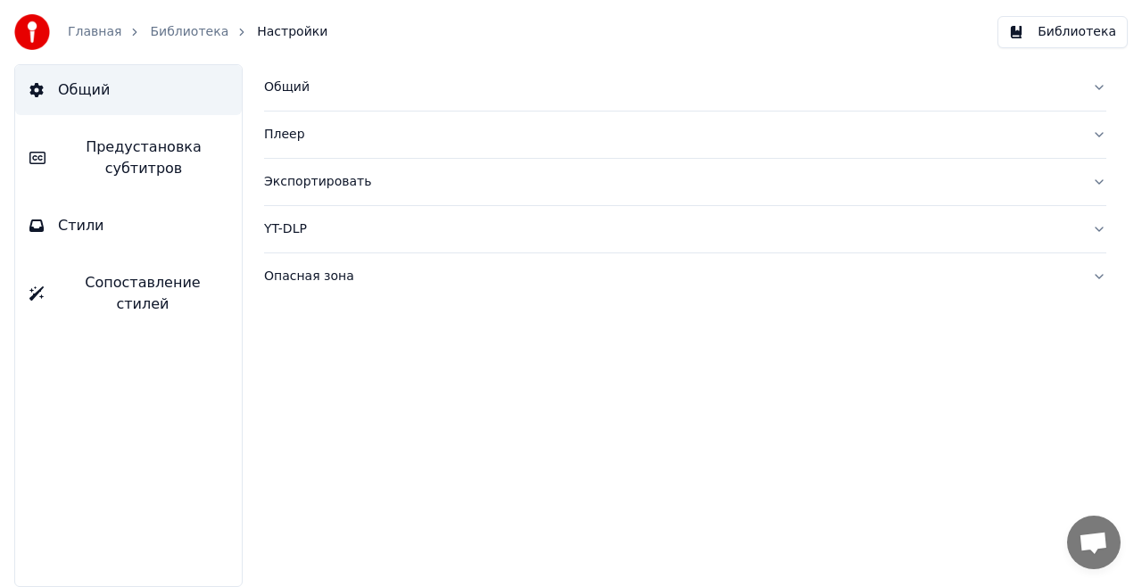
click at [180, 29] on link "Библиотека" at bounding box center [189, 32] width 78 height 18
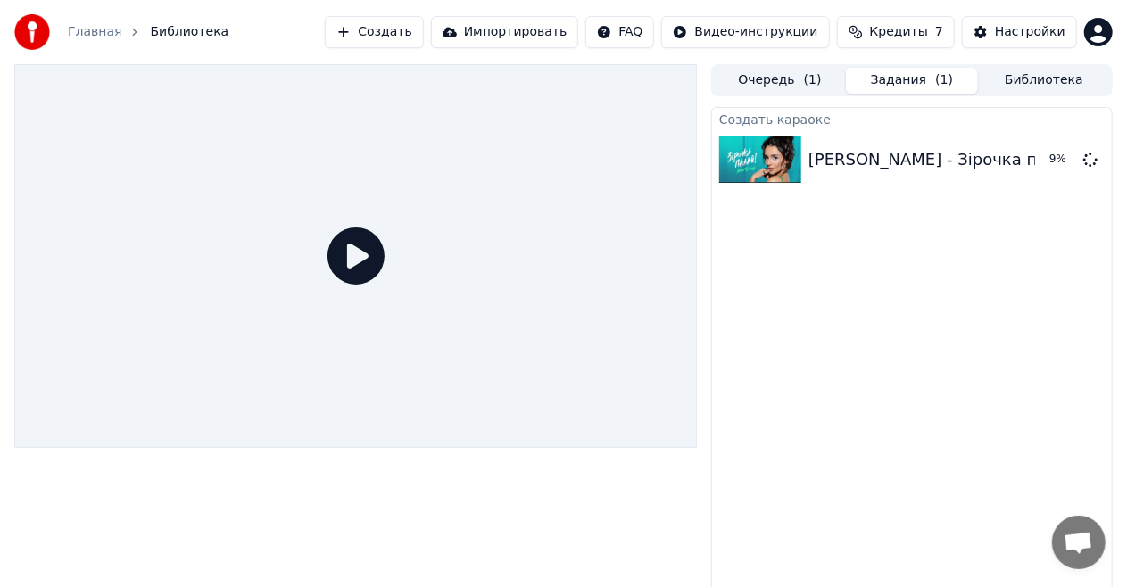
click at [351, 265] on icon at bounding box center [355, 255] width 57 height 57
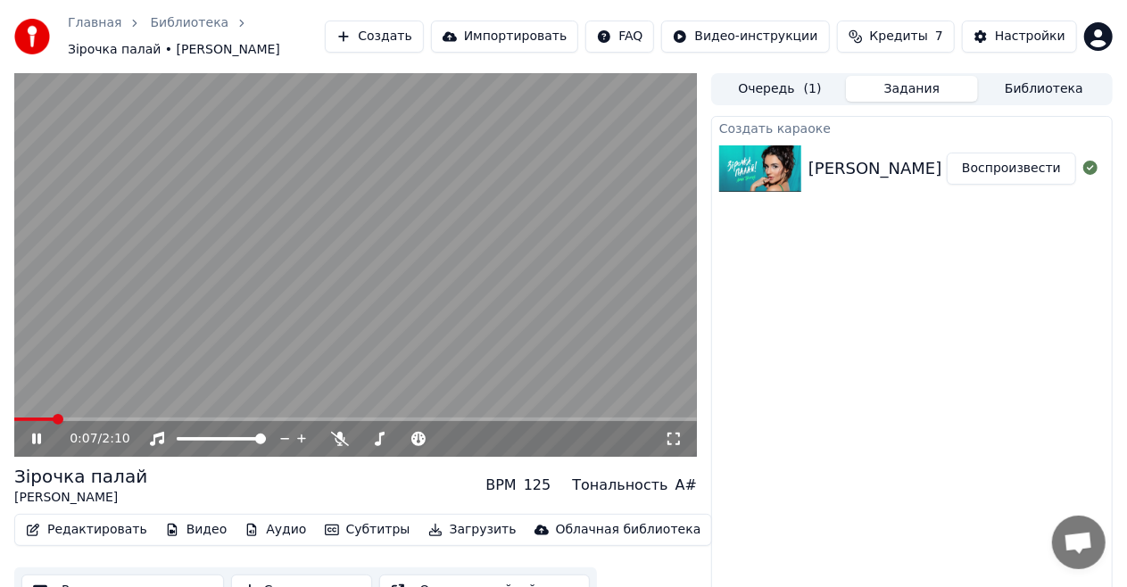
click at [33, 438] on icon at bounding box center [36, 439] width 9 height 11
click at [190, 438] on span at bounding box center [183, 439] width 13 height 4
click at [186, 438] on span at bounding box center [183, 439] width 13 height 4
click at [45, 437] on icon at bounding box center [49, 439] width 41 height 14
click at [41, 446] on icon at bounding box center [49, 439] width 41 height 14
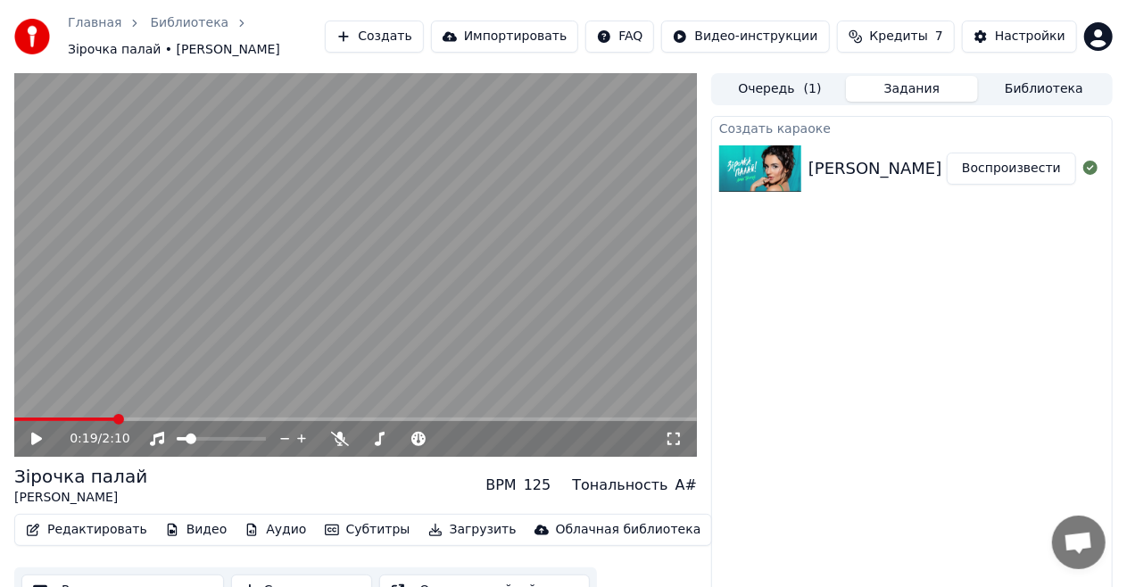
click at [176, 530] on button "Видео" at bounding box center [196, 529] width 77 height 25
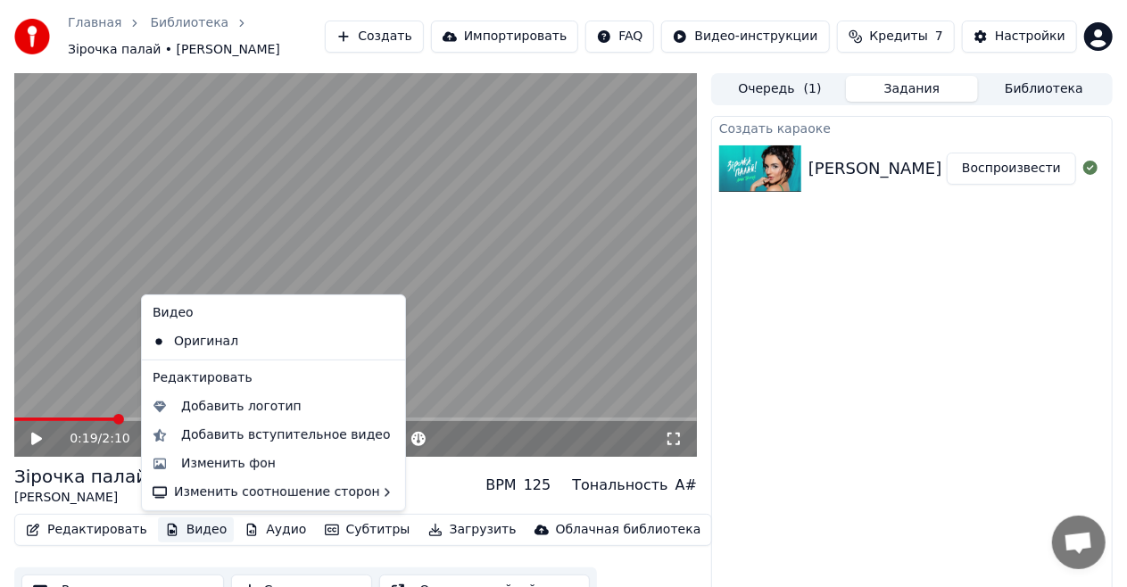
drag, startPoint x: 851, startPoint y: 434, endPoint x: 834, endPoint y: 437, distance: 17.3
click at [851, 434] on div "Создать караоке [PERSON_NAME] - Зірочка палай Воспроизвести" at bounding box center [911, 365] width 401 height 499
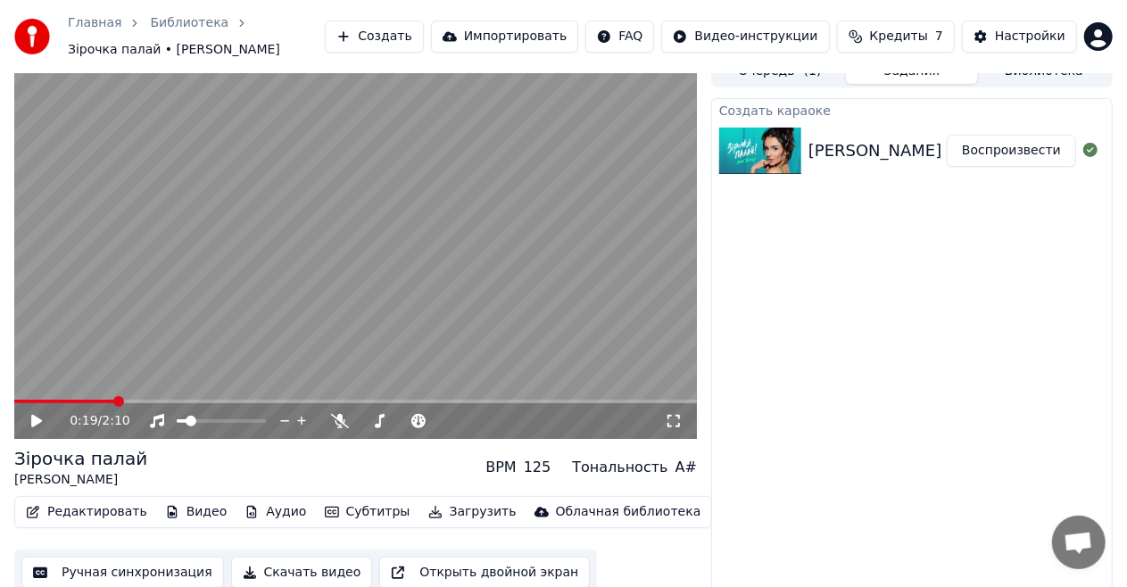
scroll to position [28, 0]
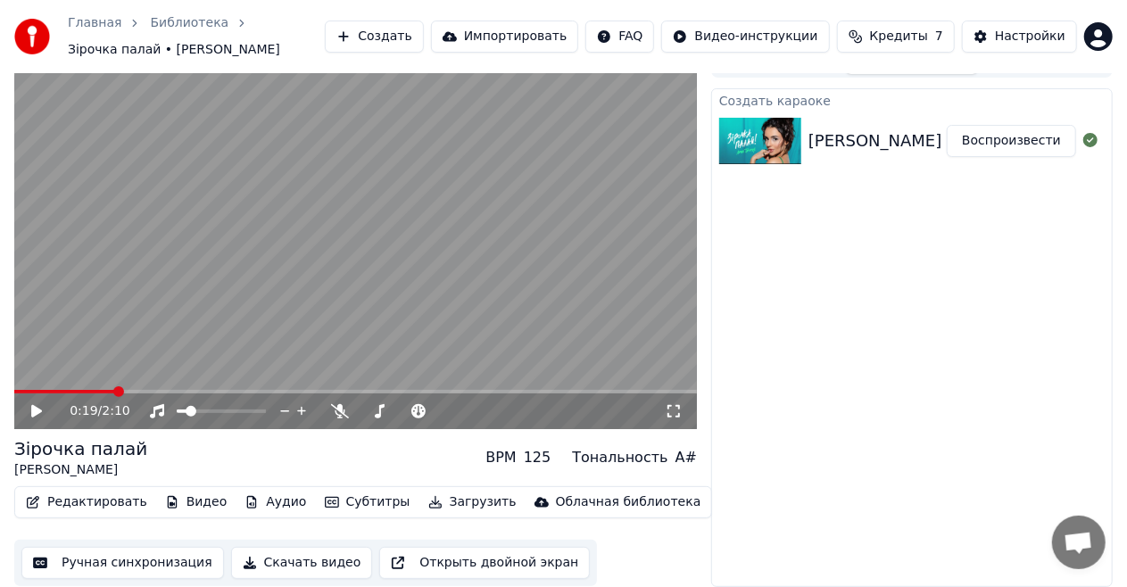
click at [466, 563] on button "Открыть двойной экран" at bounding box center [484, 563] width 211 height 32
click at [41, 409] on icon at bounding box center [36, 411] width 9 height 11
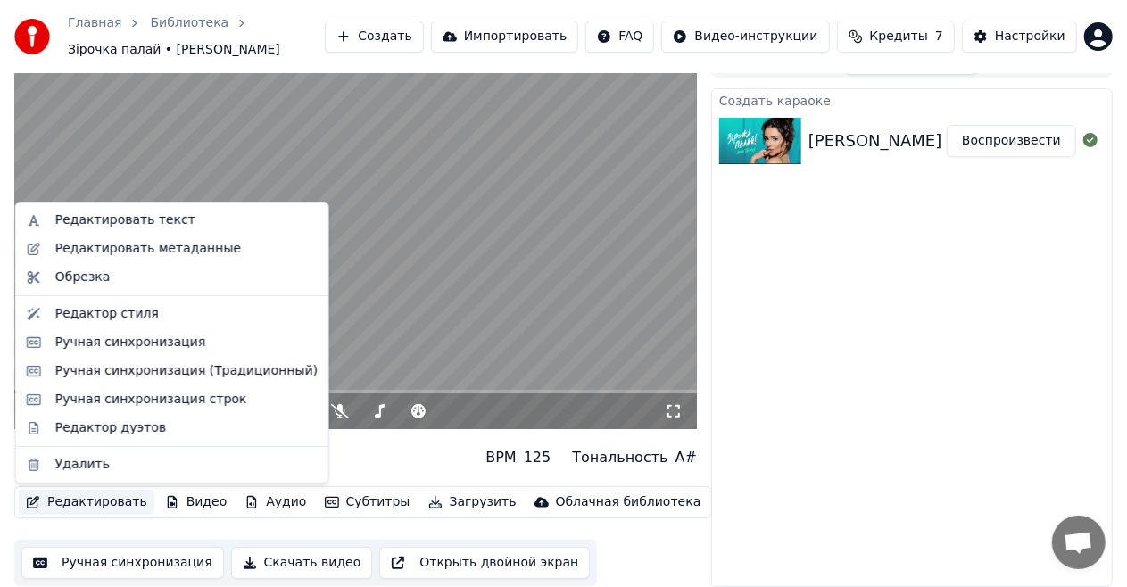
click at [87, 505] on button "Редактировать" at bounding box center [87, 502] width 136 height 25
click at [913, 357] on div "Создать караоке [PERSON_NAME] - Зірочка палай Воспроизвести" at bounding box center [911, 337] width 401 height 499
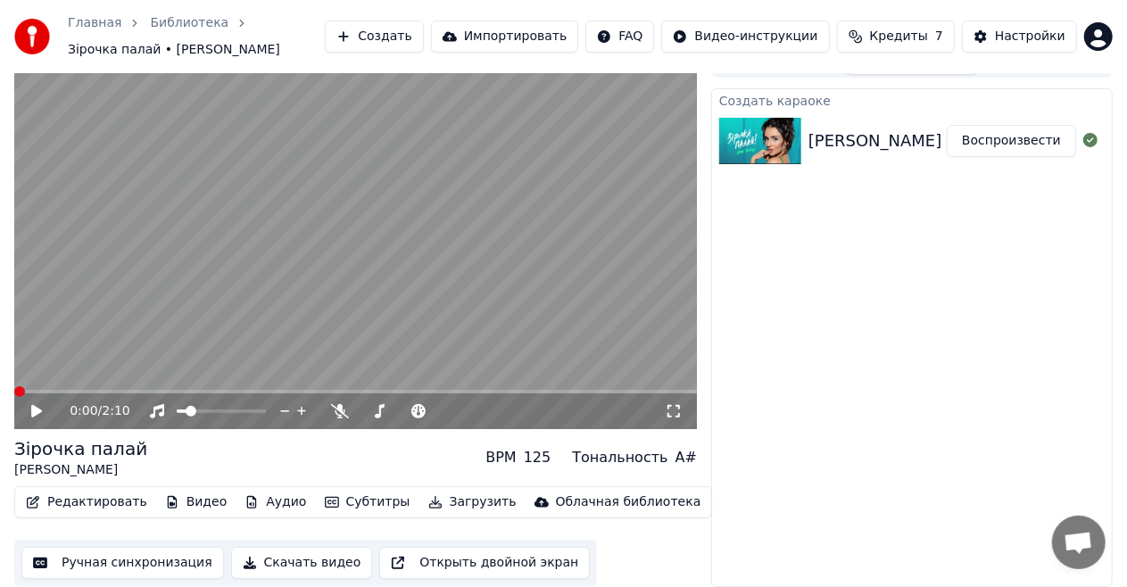
click at [14, 392] on span at bounding box center [14, 392] width 0 height 4
click at [35, 410] on icon at bounding box center [36, 411] width 11 height 12
click at [199, 412] on span at bounding box center [221, 411] width 89 height 4
click at [207, 414] on span at bounding box center [201, 411] width 11 height 11
click at [229, 414] on div at bounding box center [238, 411] width 144 height 18
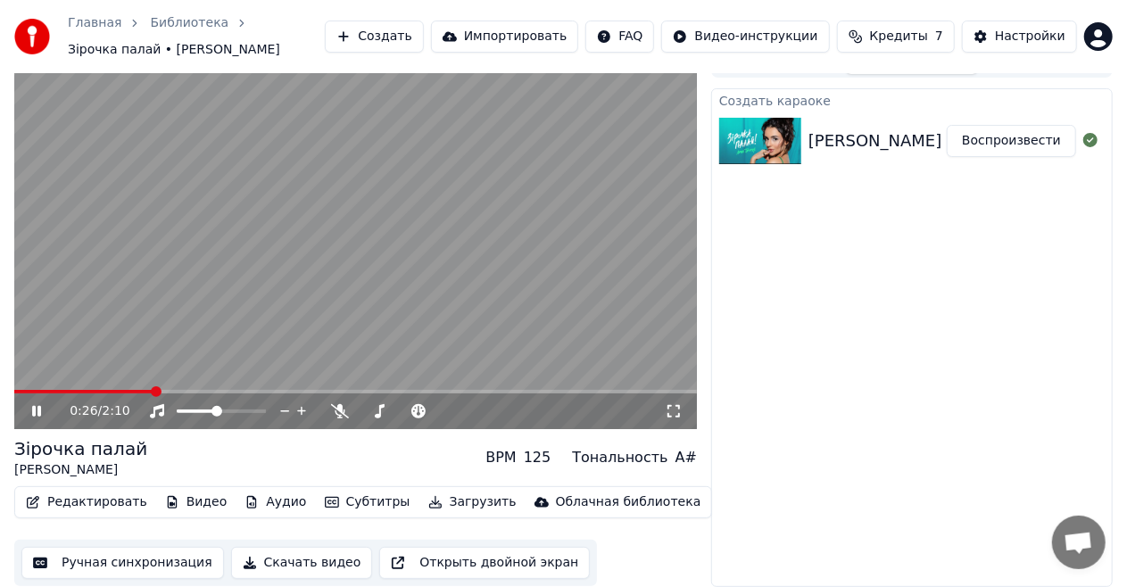
click at [37, 407] on icon at bounding box center [36, 411] width 9 height 11
click at [869, 401] on div "Создать караоке [PERSON_NAME] - Зірочка палай Воспроизвести" at bounding box center [911, 337] width 401 height 499
click at [403, 413] on span at bounding box center [400, 411] width 11 height 11
click at [36, 405] on icon at bounding box center [49, 411] width 41 height 14
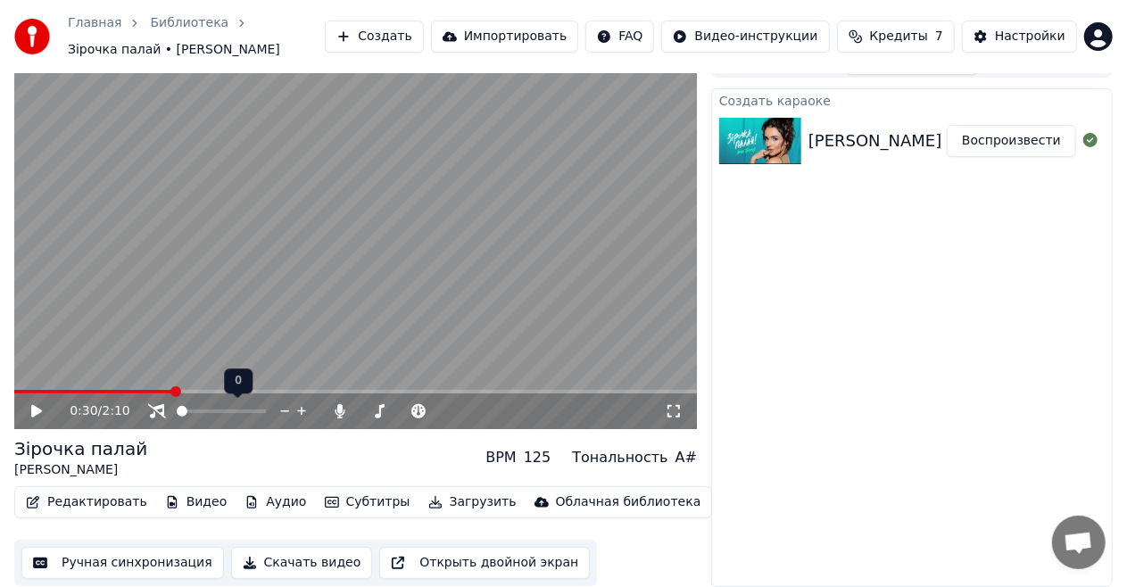
click at [177, 413] on span at bounding box center [177, 411] width 0 height 4
click at [175, 409] on div at bounding box center [238, 411] width 144 height 18
click at [194, 412] on span at bounding box center [197, 411] width 11 height 11
click at [197, 412] on span at bounding box center [198, 411] width 11 height 11
click at [264, 417] on span at bounding box center [258, 411] width 11 height 11
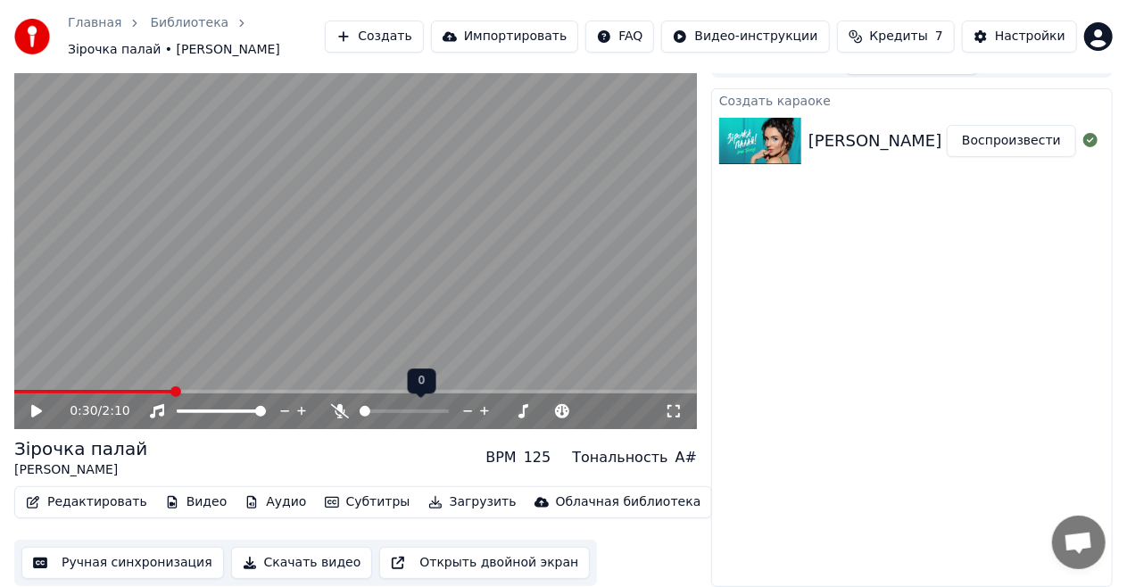
click at [359, 409] on span at bounding box center [359, 411] width 0 height 4
click at [34, 413] on icon at bounding box center [36, 411] width 11 height 12
click at [34, 413] on icon at bounding box center [36, 411] width 9 height 11
